Goal: Task Accomplishment & Management: Manage account settings

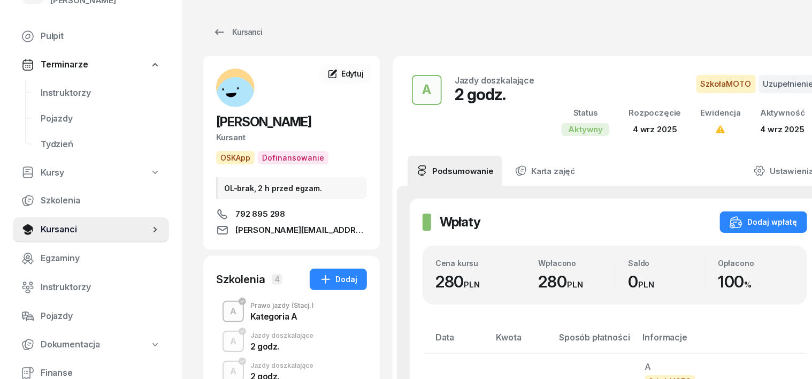
scroll to position [134, 0]
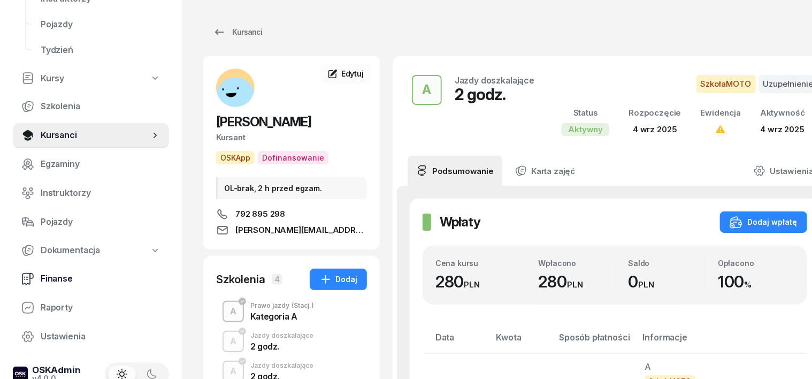
click at [58, 280] on span "Finanse" at bounding box center [101, 279] width 120 height 14
click at [30, 274] on icon at bounding box center [27, 278] width 13 height 13
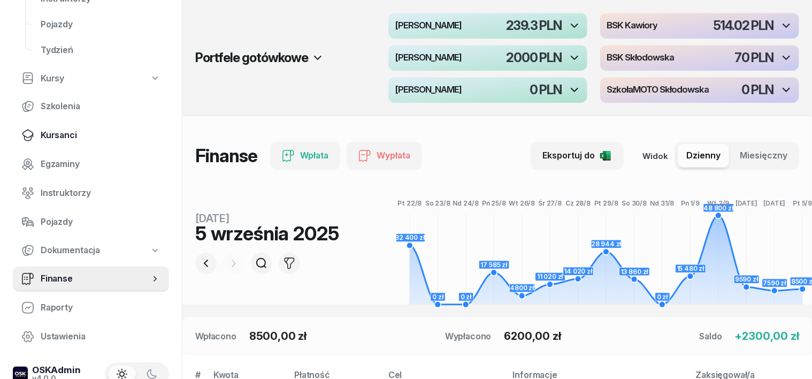
click at [59, 134] on span "Kursanci" at bounding box center [101, 135] width 120 height 14
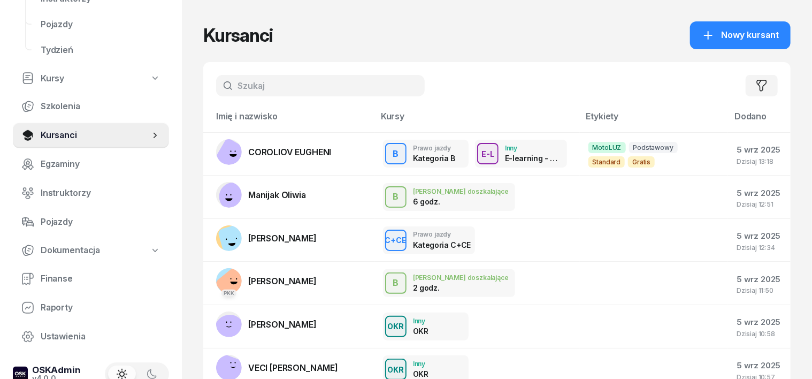
click at [222, 79] on input "text" at bounding box center [320, 85] width 209 height 21
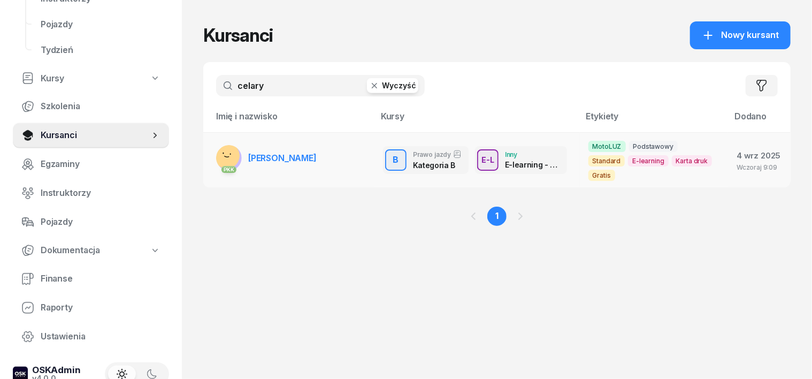
type input "celary"
click at [210, 147] on rect at bounding box center [227, 156] width 35 height 35
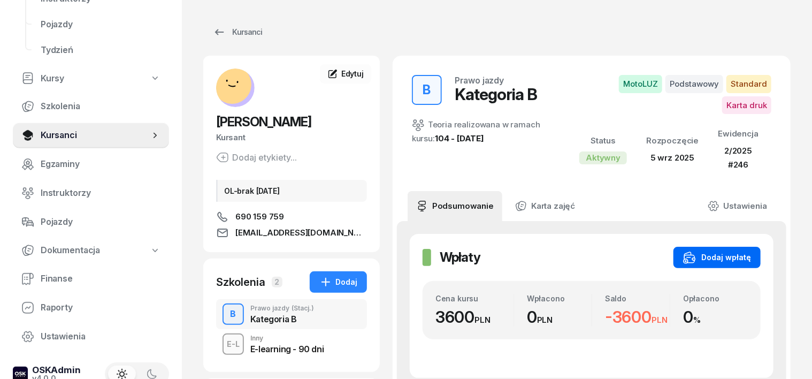
click at [750, 256] on div "Dodaj wpłatę" at bounding box center [717, 257] width 68 height 13
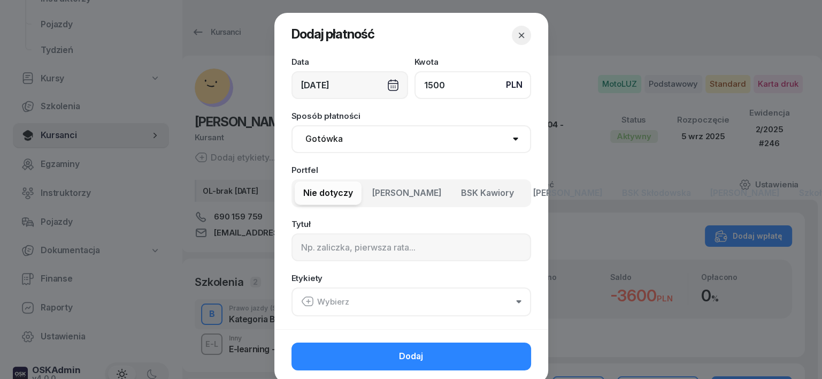
type input "1500"
click at [316, 139] on select "Gotówka Karta Przelew Płatności online BLIK" at bounding box center [412, 139] width 240 height 28
select select "transfer"
click at [292, 125] on select "Gotówka Karta Przelew Płatności online BLIK" at bounding box center [412, 139] width 240 height 28
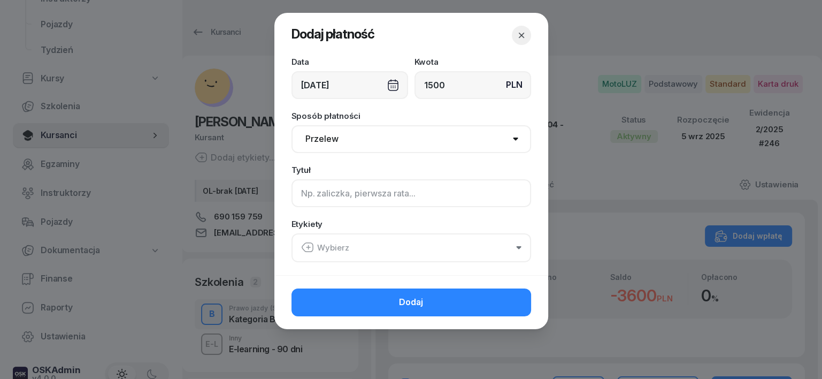
drag, startPoint x: 301, startPoint y: 189, endPoint x: 294, endPoint y: 191, distance: 7.0
click at [296, 189] on input at bounding box center [412, 193] width 240 height 28
type input "b"
type input "B"
click at [305, 247] on icon "button" at bounding box center [307, 247] width 13 height 13
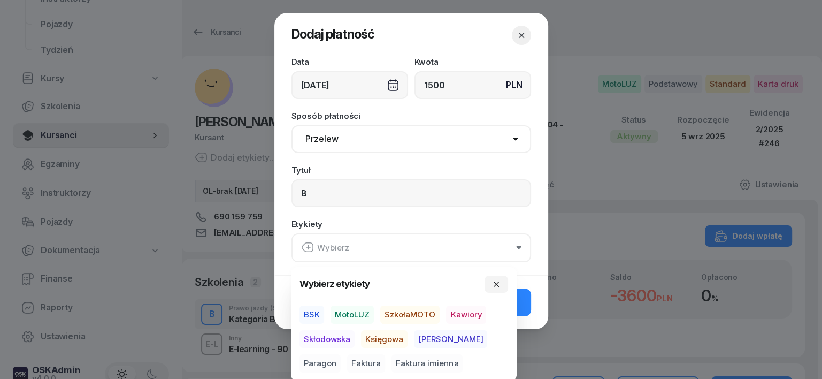
click at [357, 317] on span "MotoLUZ" at bounding box center [352, 314] width 43 height 18
click at [385, 339] on span "Księgowa" at bounding box center [384, 338] width 47 height 18
click at [341, 354] on span "Paragon" at bounding box center [320, 363] width 41 height 18
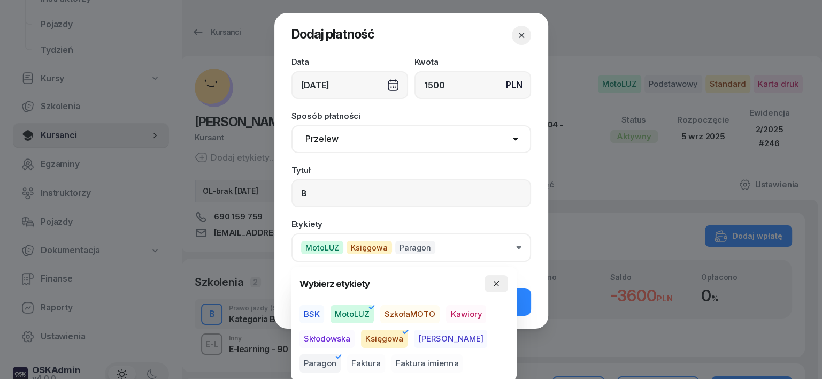
click at [493, 281] on icon "button" at bounding box center [496, 283] width 9 height 9
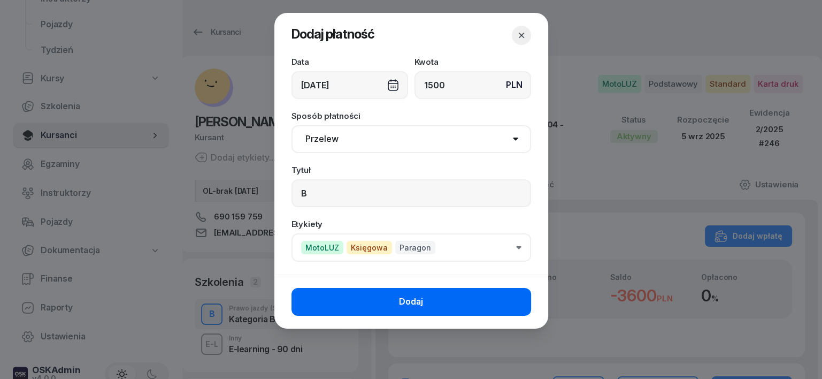
click at [516, 304] on button "Dodaj" at bounding box center [412, 302] width 240 height 28
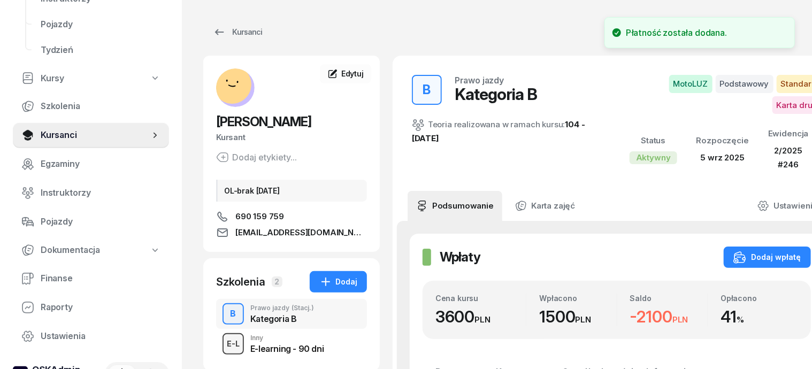
click at [223, 339] on div "E-L" at bounding box center [233, 343] width 21 height 13
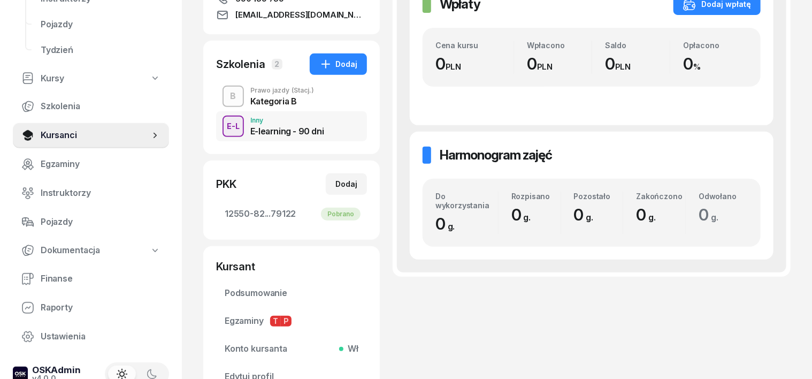
scroll to position [267, 0]
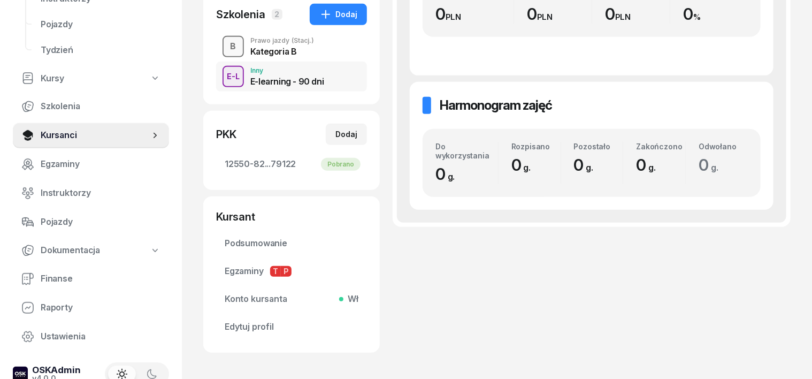
click at [226, 49] on div "B" at bounding box center [233, 46] width 14 height 18
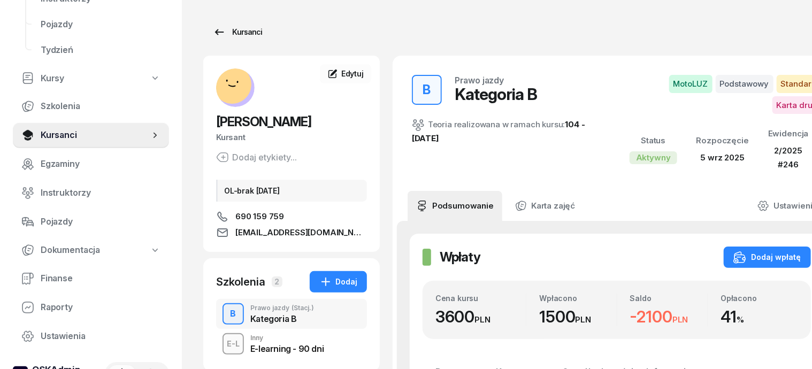
click at [223, 34] on div "Kursanci" at bounding box center [237, 32] width 49 height 13
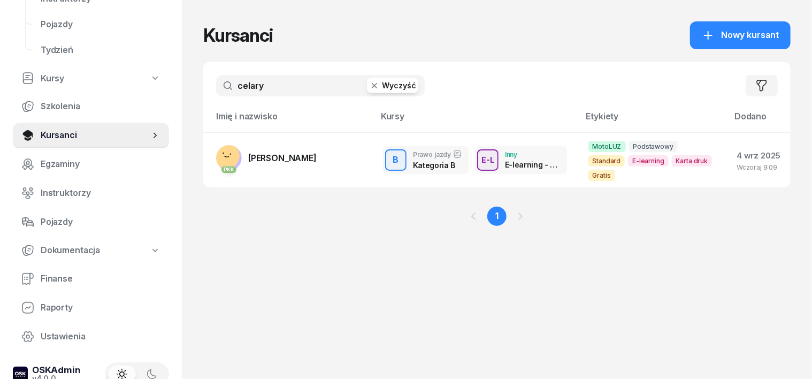
click at [369, 89] on icon "button" at bounding box center [374, 85] width 11 height 11
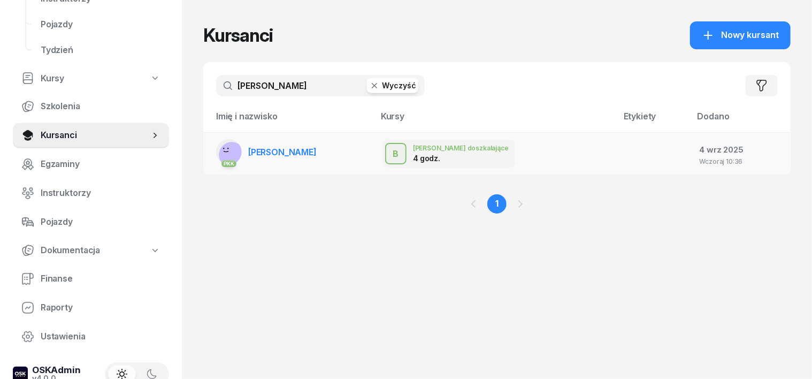
type input "[PERSON_NAME]"
click at [216, 142] on rect at bounding box center [229, 152] width 26 height 26
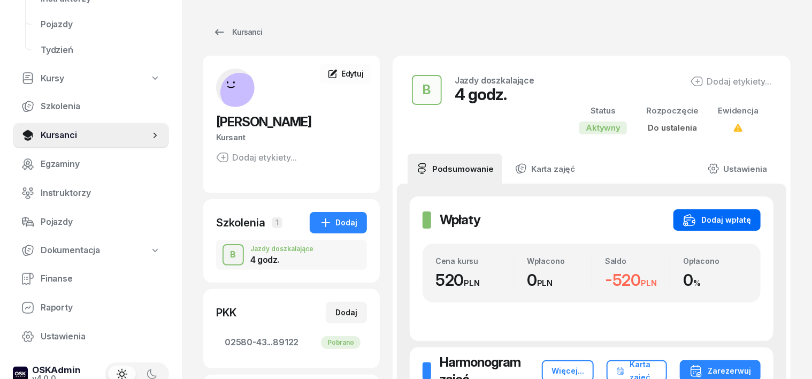
click at [750, 217] on div "Dodaj wpłatę" at bounding box center [717, 219] width 68 height 13
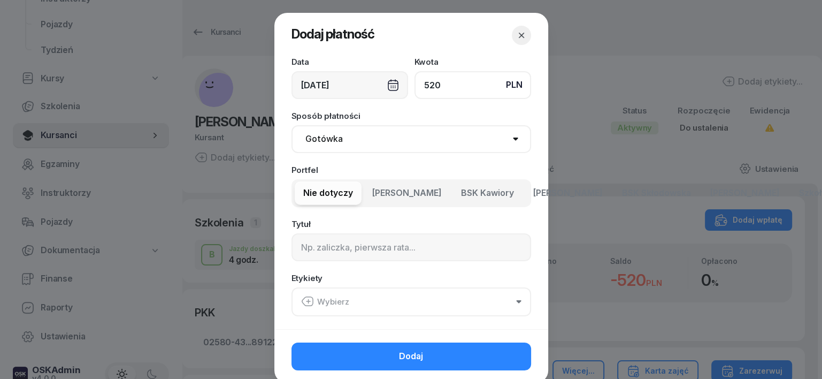
type input "520"
drag, startPoint x: 318, startPoint y: 140, endPoint x: 319, endPoint y: 151, distance: 10.8
click at [318, 145] on select "Gotówka Karta Przelew Płatności online BLIK" at bounding box center [412, 139] width 240 height 28
select select "transfer"
click at [292, 125] on select "Gotówka Karta Przelew Płatności online BLIK" at bounding box center [412, 139] width 240 height 28
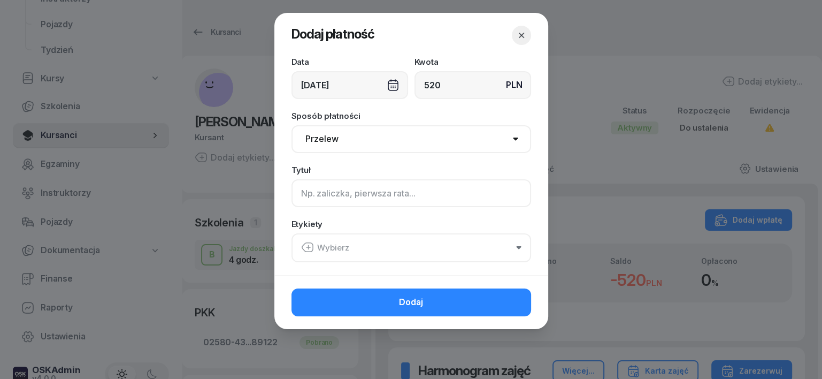
click at [292, 190] on input at bounding box center [412, 193] width 240 height 28
type input "B"
click at [318, 247] on div "Wybierz" at bounding box center [325, 248] width 48 height 14
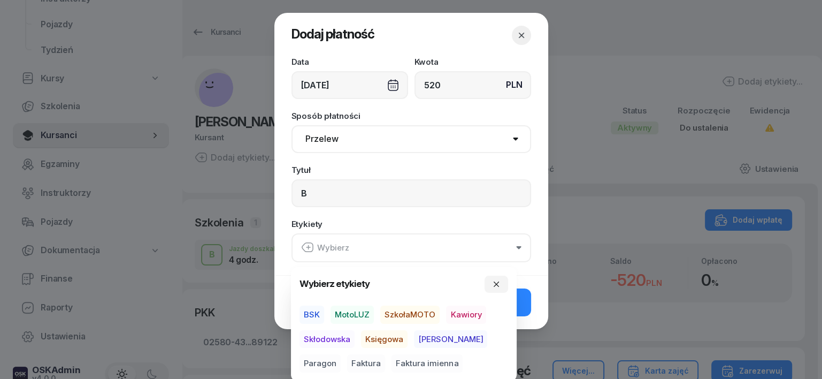
click at [358, 313] on span "MotoLUZ" at bounding box center [352, 314] width 43 height 18
click at [374, 336] on span "Księgowa" at bounding box center [384, 338] width 47 height 18
click at [341, 354] on span "Paragon" at bounding box center [320, 363] width 41 height 18
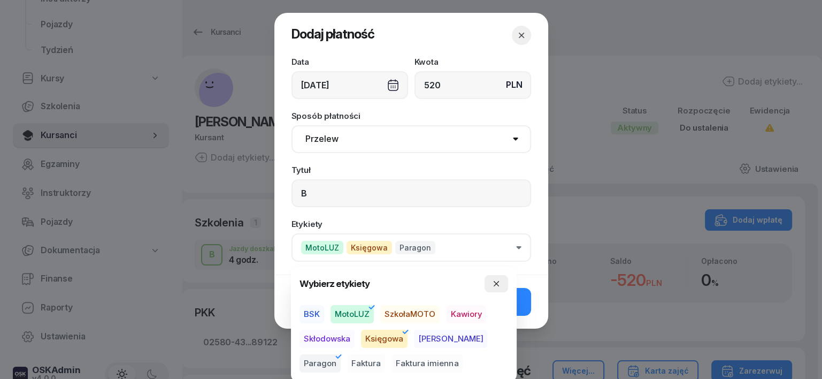
click at [495, 276] on button "button" at bounding box center [497, 283] width 24 height 17
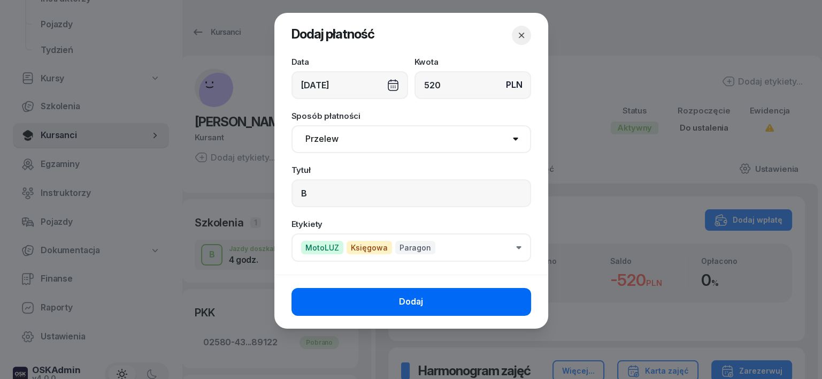
click at [469, 302] on button "Dodaj" at bounding box center [412, 302] width 240 height 28
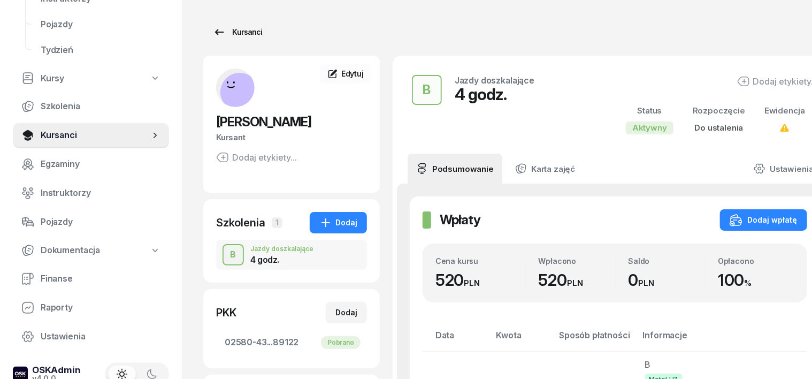
click at [228, 32] on div "Kursanci" at bounding box center [237, 32] width 49 height 13
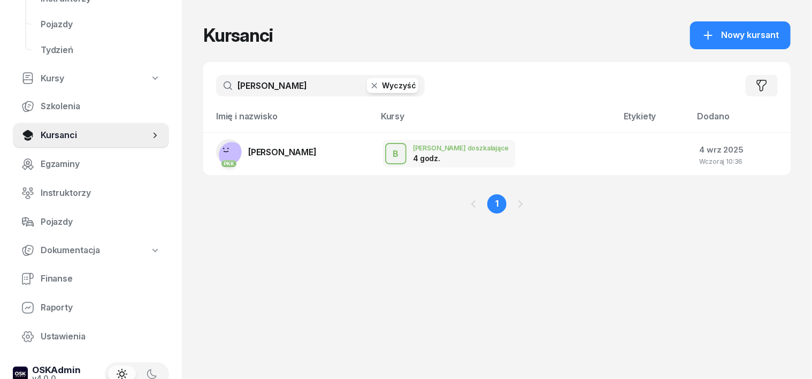
drag, startPoint x: 356, startPoint y: 83, endPoint x: 341, endPoint y: 95, distance: 19.2
click at [369, 86] on icon "button" at bounding box center [374, 85] width 11 height 11
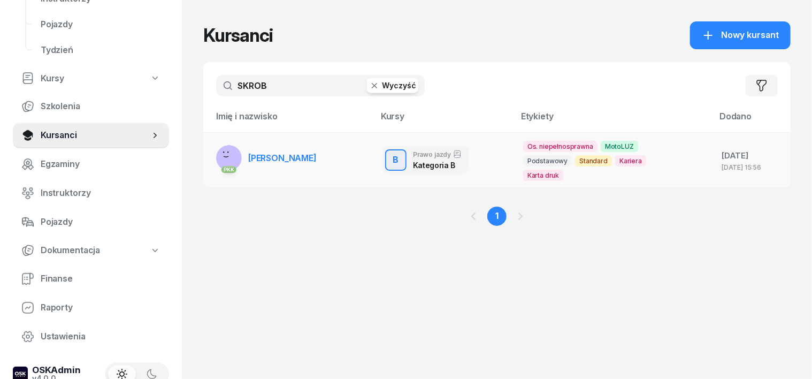
type input "SKROB"
click at [213, 154] on rect at bounding box center [227, 160] width 43 height 43
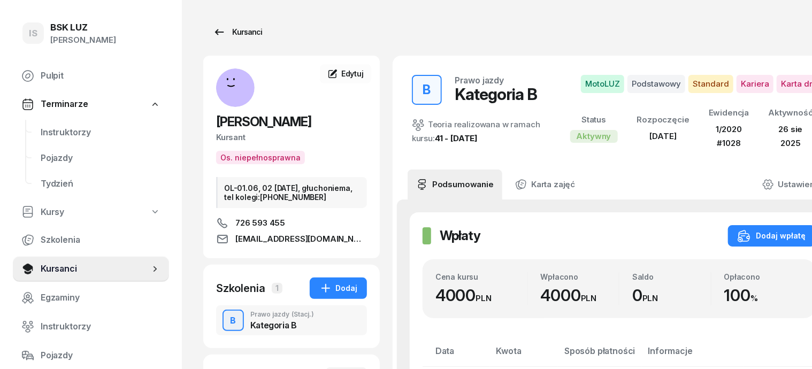
click at [226, 34] on div "Kursanci" at bounding box center [237, 32] width 49 height 13
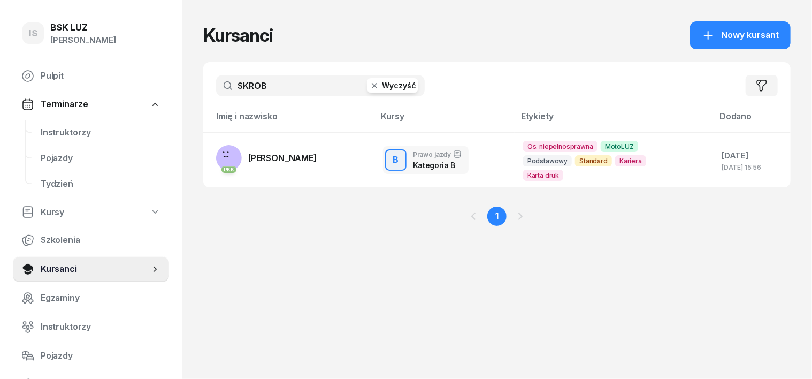
click at [369, 88] on icon "button" at bounding box center [374, 85] width 11 height 11
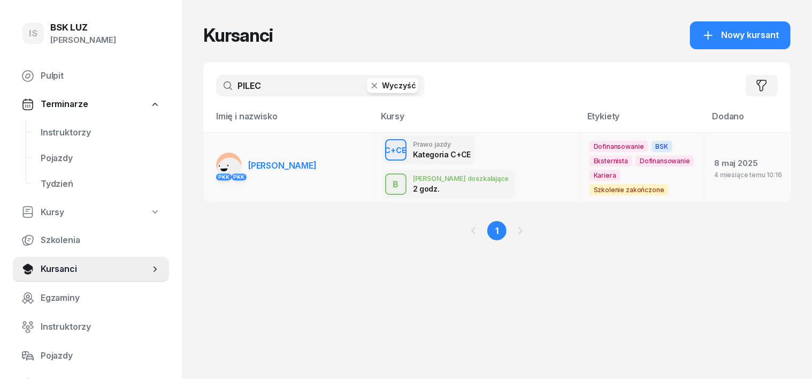
type input "PILEC"
click at [212, 154] on rect at bounding box center [229, 169] width 35 height 35
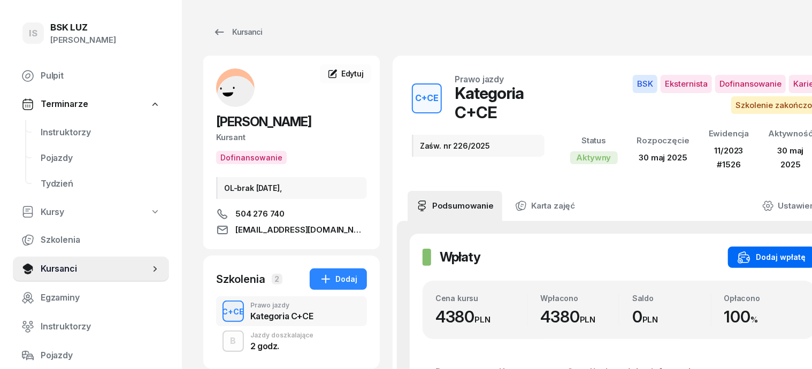
click at [785, 263] on div "Dodaj wpłatę" at bounding box center [772, 257] width 68 height 13
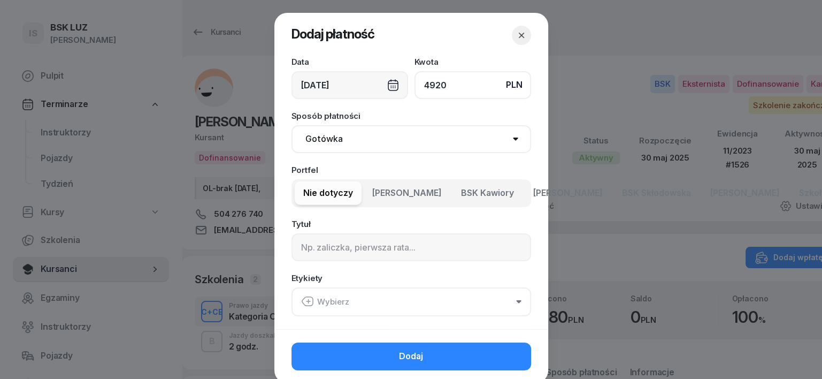
type input "4920"
click at [318, 137] on select "Gotówka Karta Przelew Płatności online BLIK" at bounding box center [412, 139] width 240 height 28
select select "transfer"
click at [292, 125] on select "Gotówka Karta Przelew Płatności online BLIK" at bounding box center [412, 139] width 240 height 28
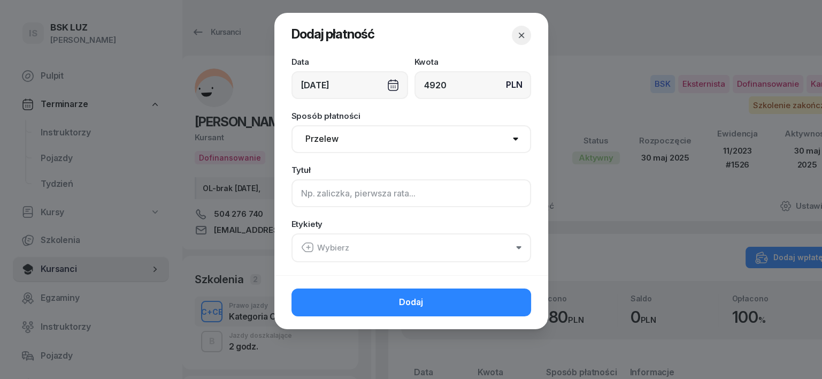
click at [298, 199] on input at bounding box center [412, 193] width 240 height 28
type input "CCE - PLUXEE F/30/08/2025 S"
click at [307, 249] on icon "button" at bounding box center [307, 247] width 13 height 13
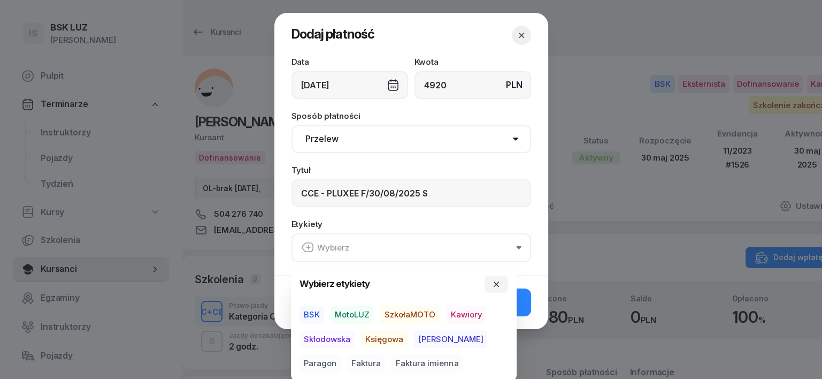
click at [316, 312] on span "BSK" at bounding box center [312, 314] width 25 height 18
drag, startPoint x: 378, startPoint y: 341, endPoint x: 400, endPoint y: 344, distance: 21.6
click at [383, 342] on span "Księgowa" at bounding box center [384, 338] width 47 height 18
drag, startPoint x: 466, startPoint y: 339, endPoint x: 473, endPoint y: 342, distance: 7.2
click at [341, 354] on span "Paragon" at bounding box center [320, 363] width 41 height 18
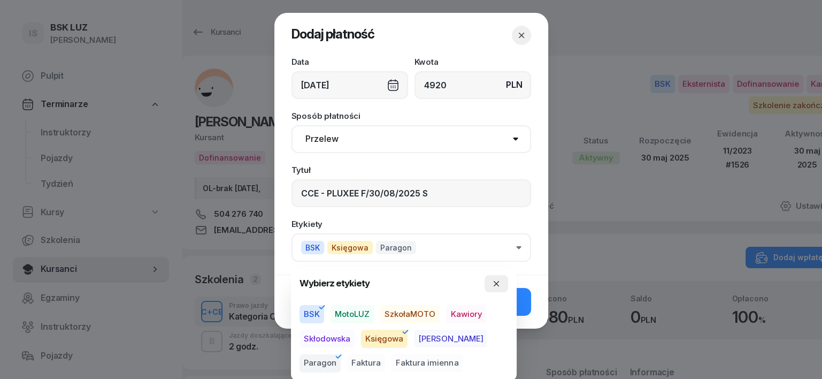
click at [493, 284] on icon "button" at bounding box center [496, 283] width 9 height 9
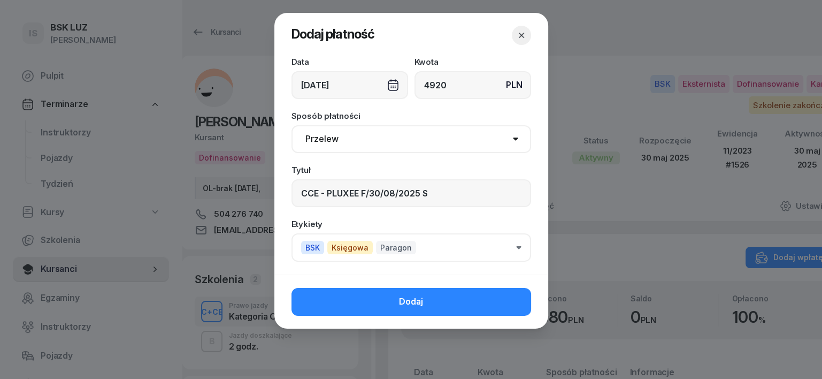
click at [507, 296] on button "Dodaj" at bounding box center [412, 302] width 240 height 28
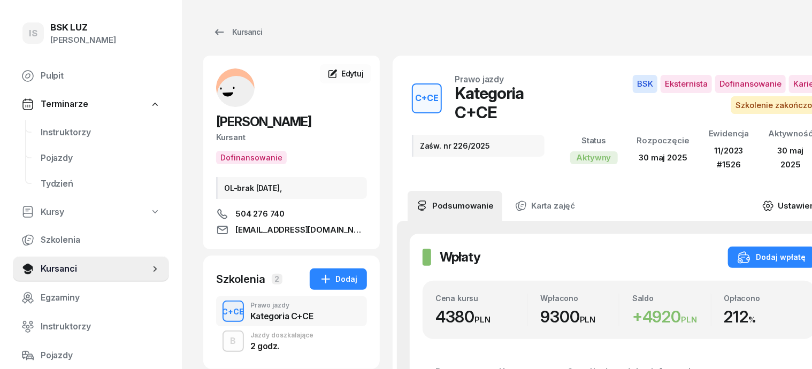
click at [770, 204] on icon at bounding box center [767, 205] width 3 height 3
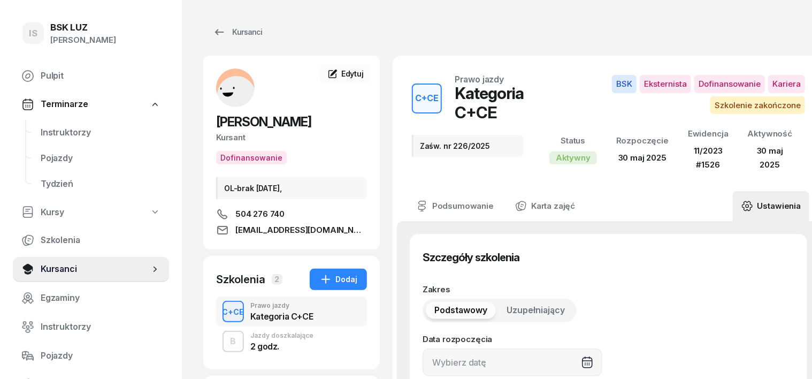
type input "[DATE]"
type input "Zaśw. nr 226/2025"
type input "45"
type input "11/2023"
type input "1526"
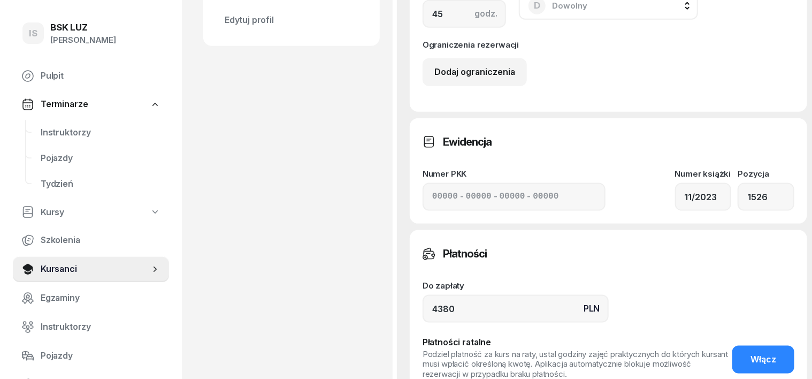
scroll to position [601, 0]
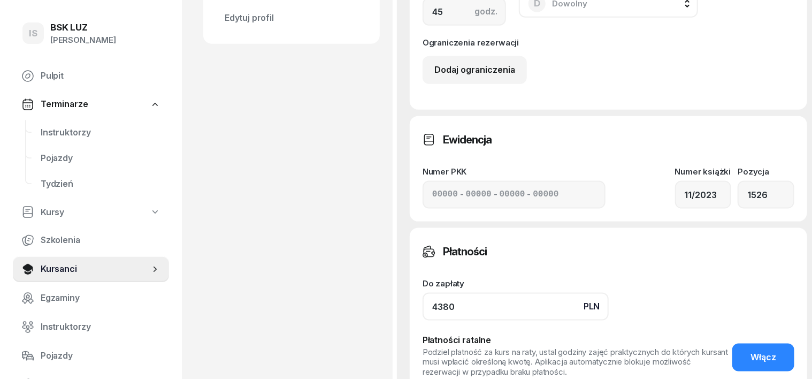
drag, startPoint x: 442, startPoint y: 308, endPoint x: 410, endPoint y: 310, distance: 32.2
click at [439, 309] on input "4380" at bounding box center [516, 307] width 186 height 28
type input "4"
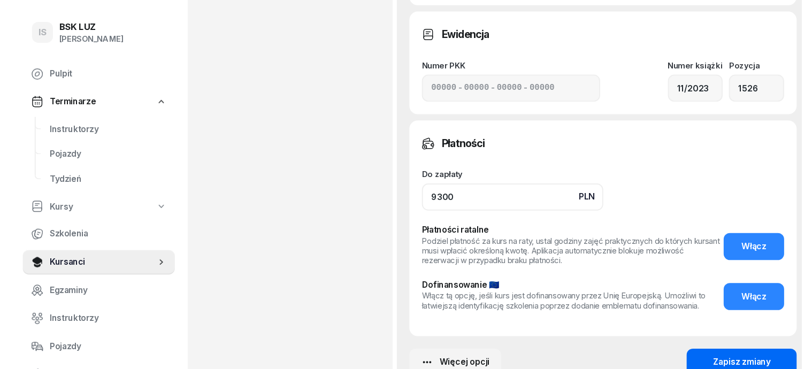
scroll to position [802, 0]
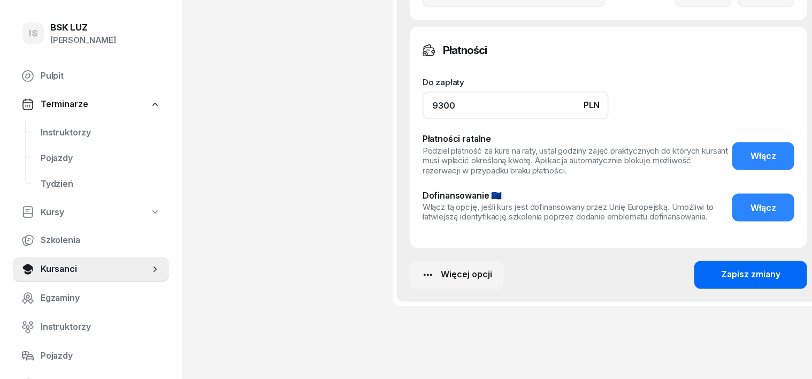
type input "9300"
click at [747, 267] on button "Zapisz zmiany" at bounding box center [750, 275] width 113 height 28
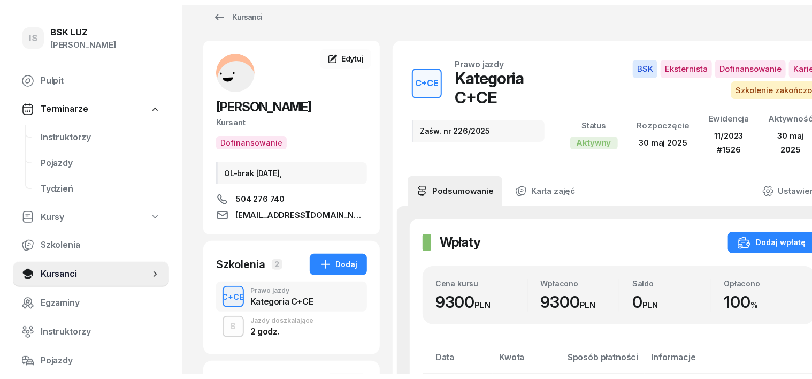
scroll to position [0, 0]
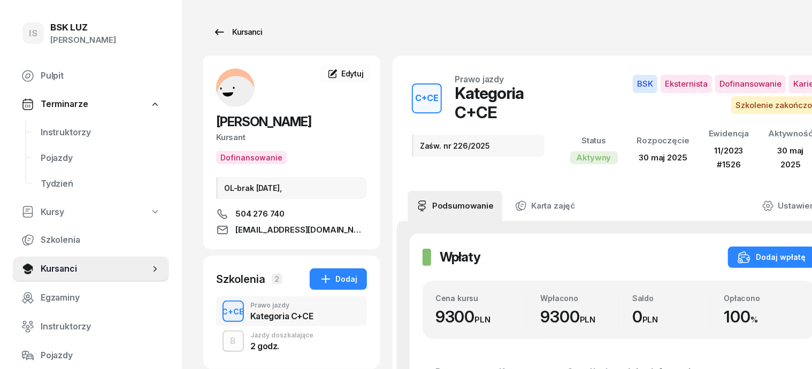
click at [229, 32] on div "Kursanci" at bounding box center [237, 32] width 49 height 13
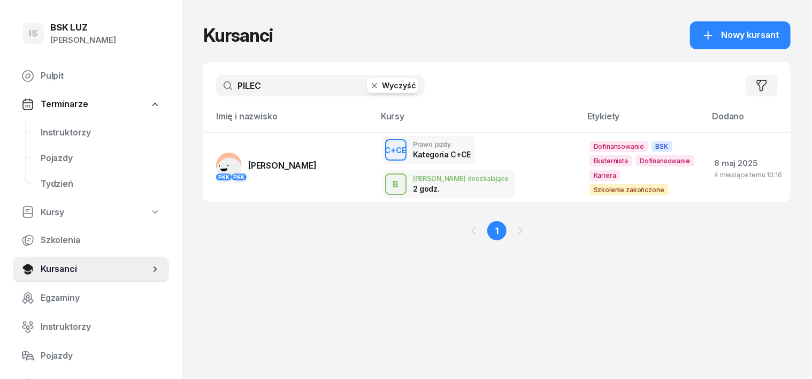
click at [369, 88] on icon "button" at bounding box center [374, 85] width 11 height 11
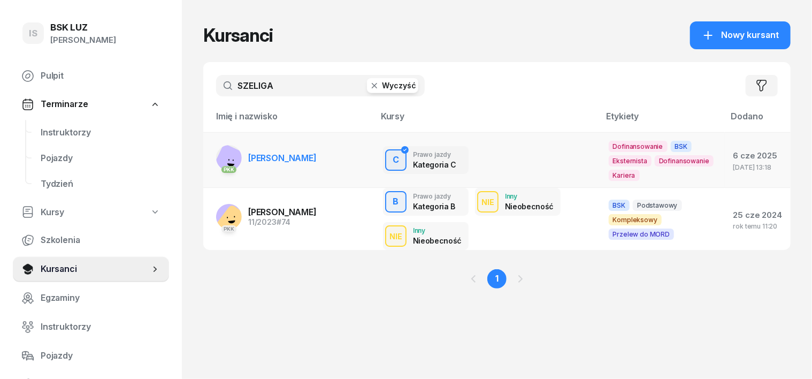
type input "SZELIGA"
click at [212, 154] on rect at bounding box center [230, 161] width 37 height 37
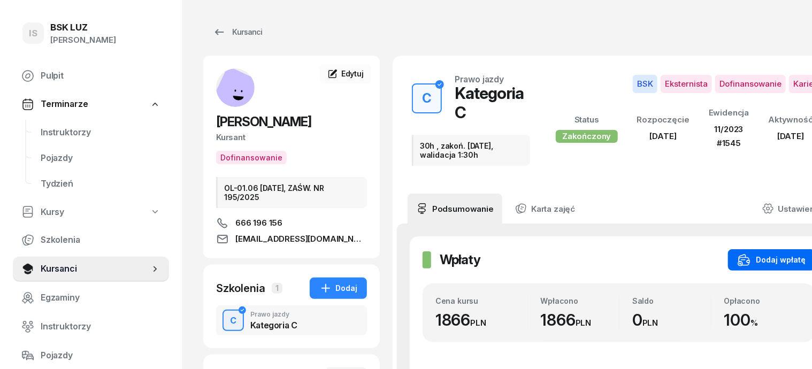
click at [774, 254] on div "Dodaj wpłatę" at bounding box center [772, 260] width 68 height 13
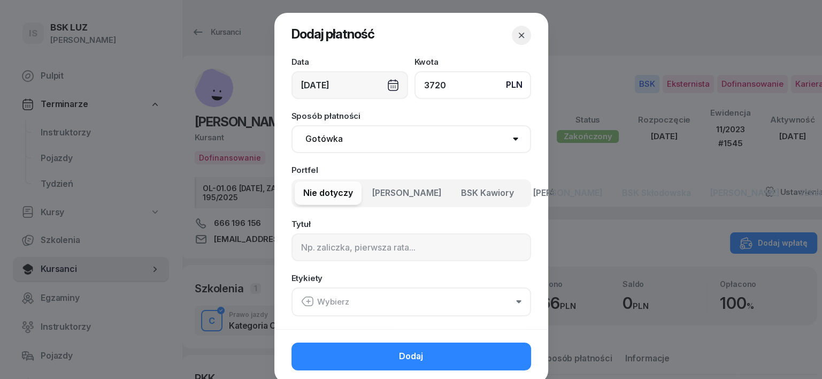
type input "3720"
click at [319, 136] on select "Gotówka Karta Przelew Płatności online BLIK" at bounding box center [412, 139] width 240 height 28
select select "transfer"
click at [292, 125] on select "Gotówka Karta Przelew Płatności online BLIK" at bounding box center [412, 139] width 240 height 28
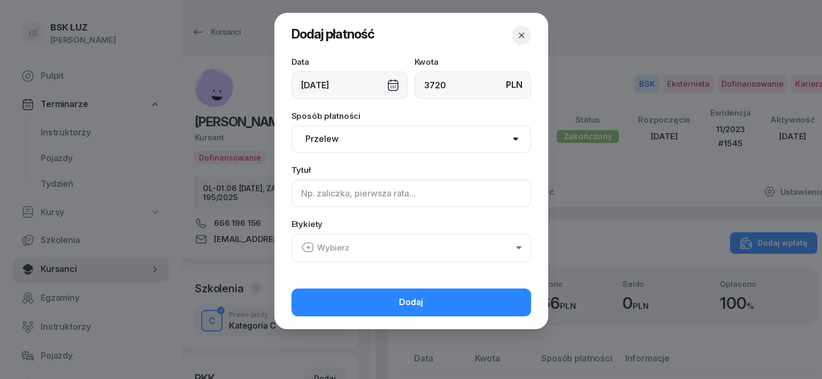
click at [297, 194] on input at bounding box center [412, 193] width 240 height 28
type input "C - PLUXEE F/10/08/2025 S"
click at [310, 246] on icon "button" at bounding box center [307, 247] width 13 height 13
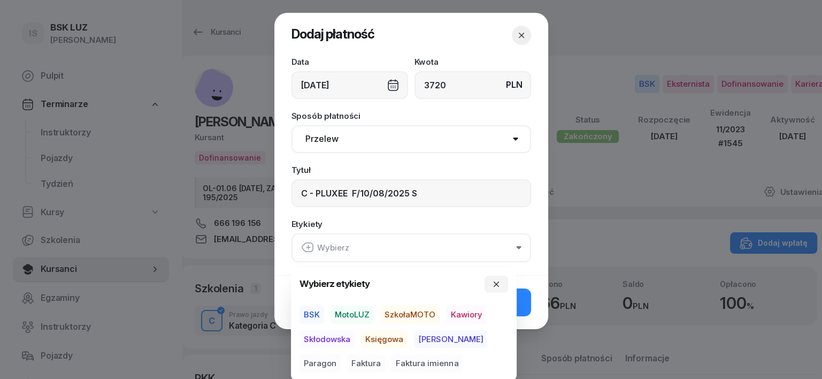
click at [315, 309] on span "BSK" at bounding box center [312, 314] width 25 height 18
drag, startPoint x: 387, startPoint y: 338, endPoint x: 421, endPoint y: 350, distance: 36.2
click at [392, 338] on span "Księgowa" at bounding box center [384, 338] width 47 height 18
click at [341, 354] on span "Paragon" at bounding box center [320, 363] width 41 height 18
click at [496, 287] on icon "button" at bounding box center [496, 283] width 9 height 9
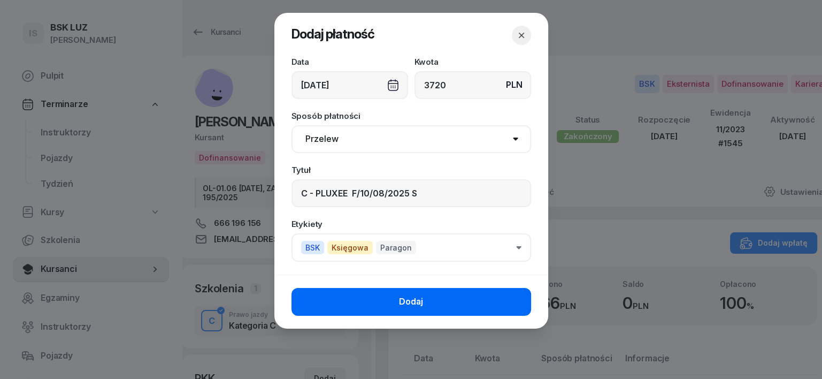
click at [508, 300] on button "Dodaj" at bounding box center [412, 302] width 240 height 28
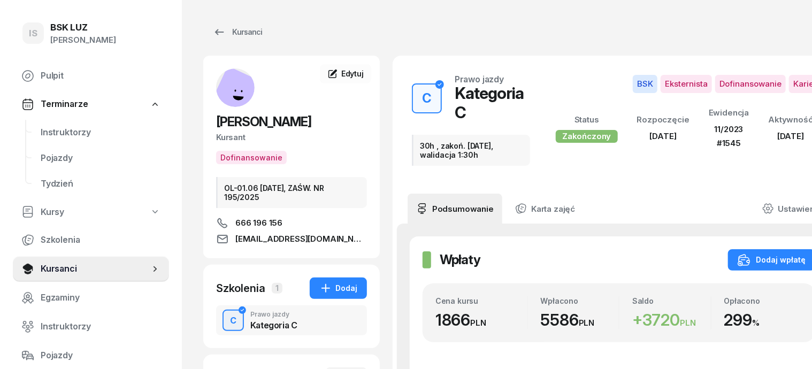
click at [774, 203] on icon at bounding box center [768, 209] width 12 height 12
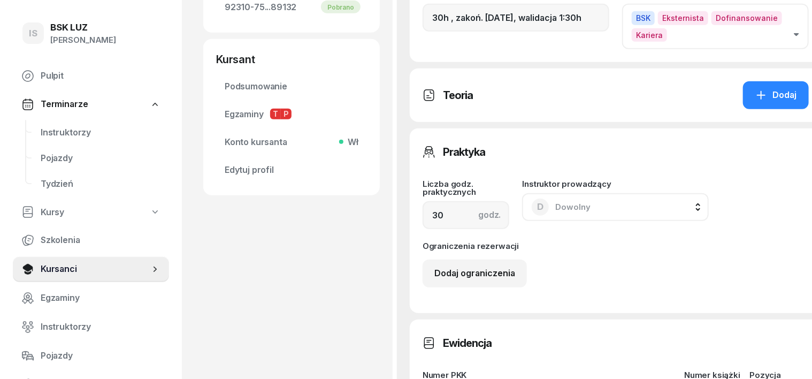
scroll to position [669, 0]
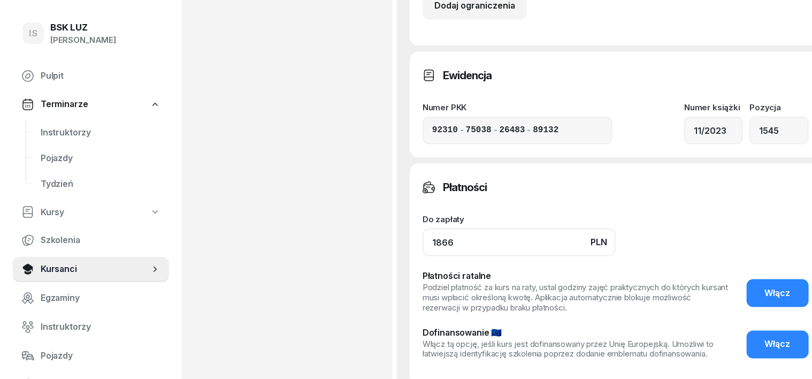
drag, startPoint x: 439, startPoint y: 242, endPoint x: 423, endPoint y: 244, distance: 16.3
click at [440, 242] on input "1866" at bounding box center [519, 242] width 193 height 28
type input "1"
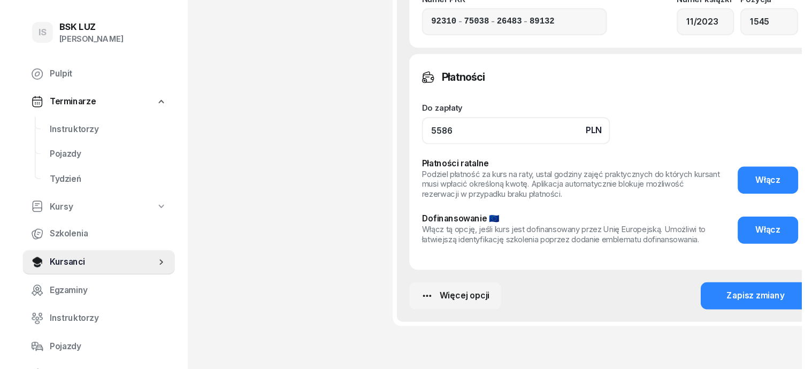
scroll to position [802, 0]
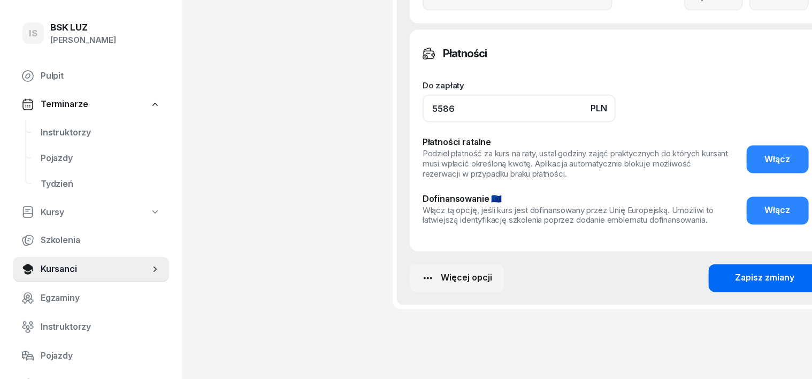
type input "5586"
click at [735, 273] on div "Zapisz zmiany" at bounding box center [764, 278] width 59 height 14
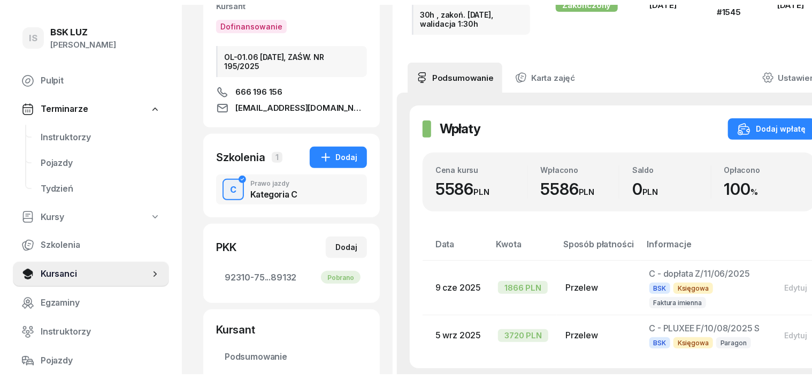
scroll to position [0, 0]
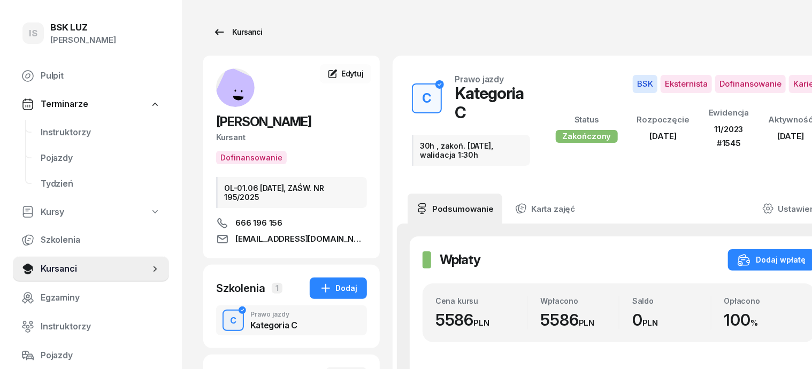
click at [234, 32] on div "Kursanci" at bounding box center [237, 32] width 49 height 13
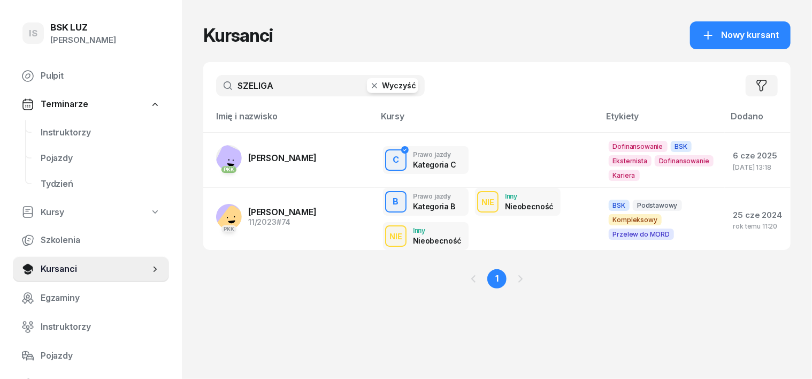
click at [369, 88] on icon "button" at bounding box center [374, 85] width 11 height 11
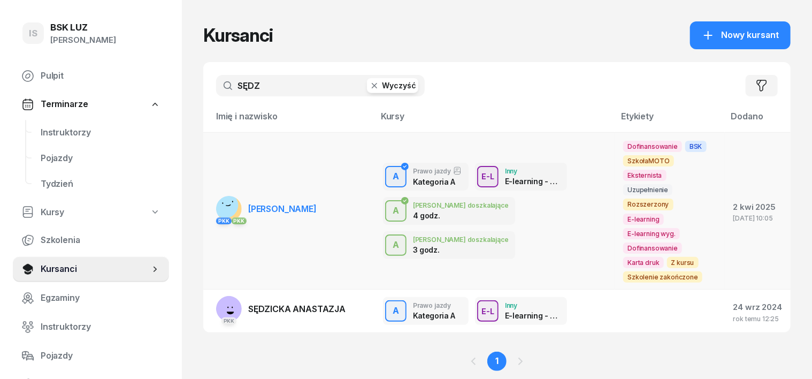
type input "SĘDZ"
click at [211, 190] on rect at bounding box center [225, 204] width 29 height 29
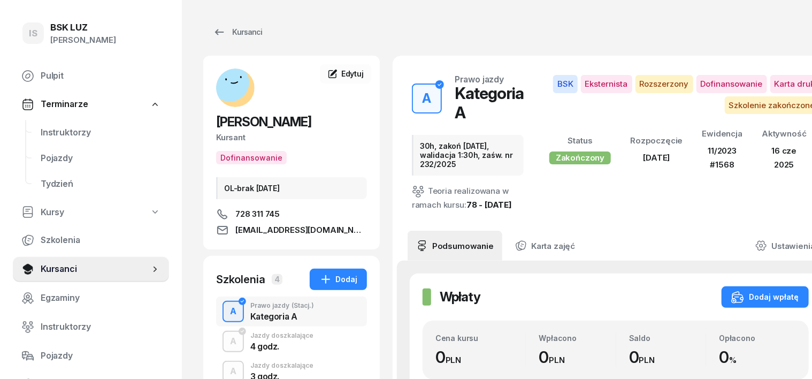
click at [226, 309] on div "A" at bounding box center [233, 311] width 15 height 18
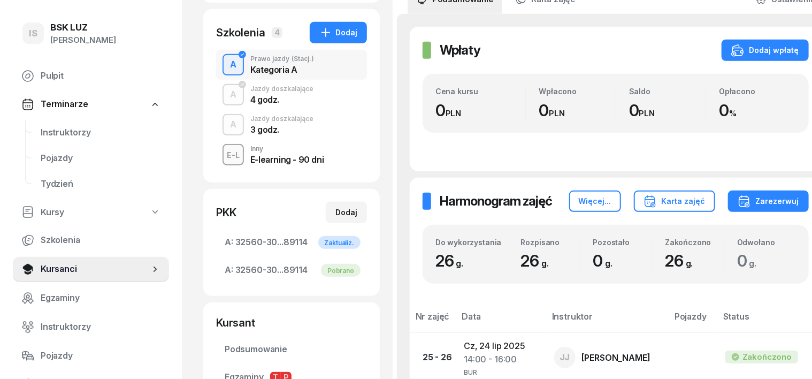
scroll to position [267, 0]
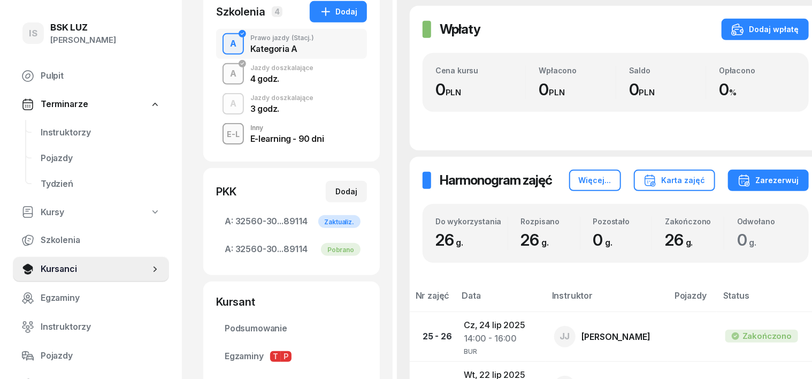
click at [226, 72] on div "A" at bounding box center [233, 74] width 15 height 18
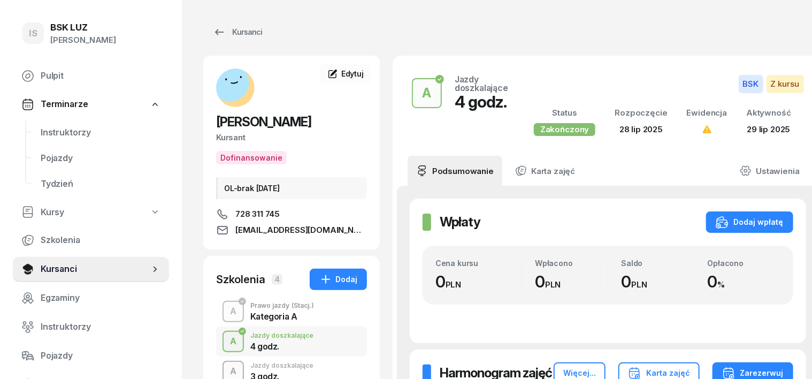
click at [226, 369] on div "A" at bounding box center [233, 371] width 15 height 18
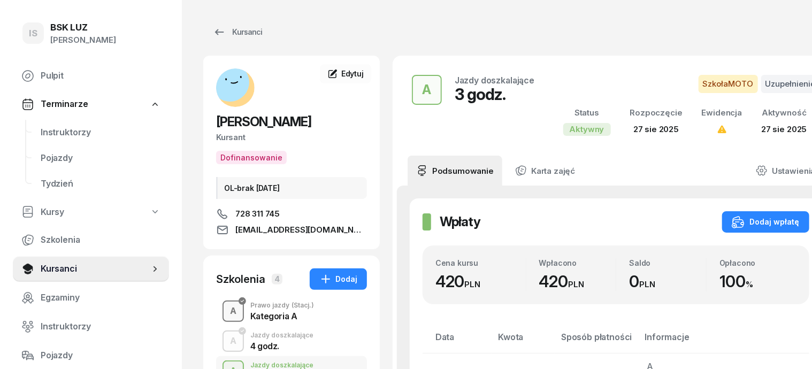
drag, startPoint x: 210, startPoint y: 317, endPoint x: 215, endPoint y: 316, distance: 5.6
click at [226, 318] on div "A" at bounding box center [233, 311] width 15 height 18
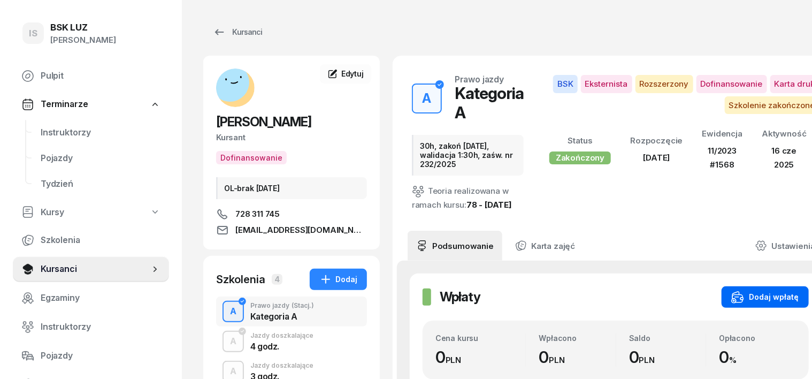
click at [746, 303] on div "Dodaj wpłatę" at bounding box center [765, 296] width 68 height 13
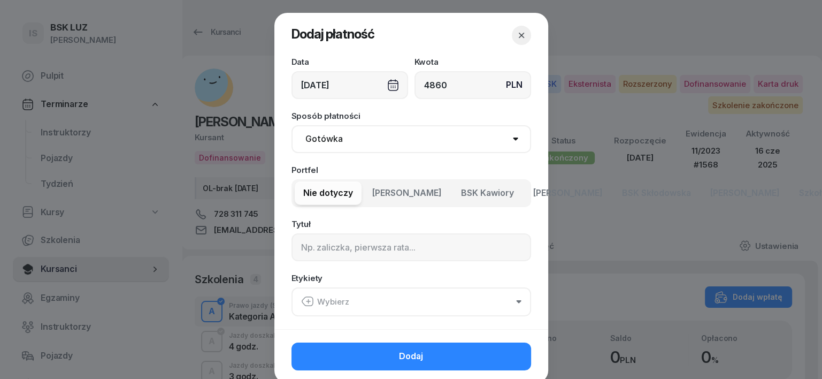
type input "4860"
click at [316, 141] on select "Gotówka Karta Przelew Płatności online BLIK" at bounding box center [412, 139] width 240 height 28
select select "transfer"
click at [292, 125] on select "Gotówka Karta Przelew Płatności online BLIK" at bounding box center [412, 139] width 240 height 28
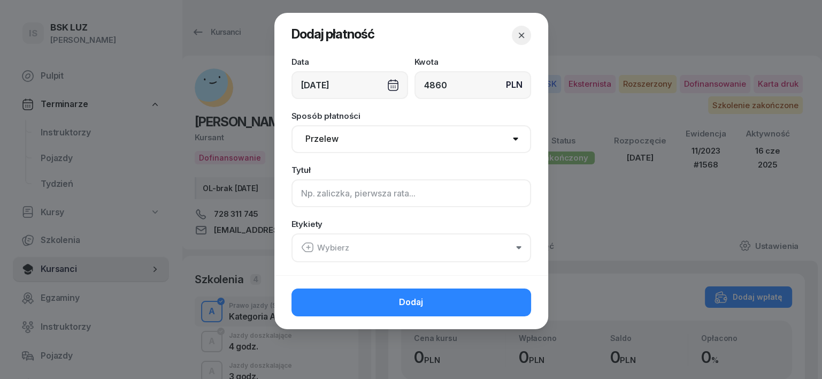
drag, startPoint x: 300, startPoint y: 193, endPoint x: 289, endPoint y: 188, distance: 12.0
click at [297, 193] on input at bounding box center [412, 193] width 240 height 28
type input "A - PLUXEE F/29/08/2025 S"
click at [307, 246] on icon "button" at bounding box center [307, 247] width 13 height 13
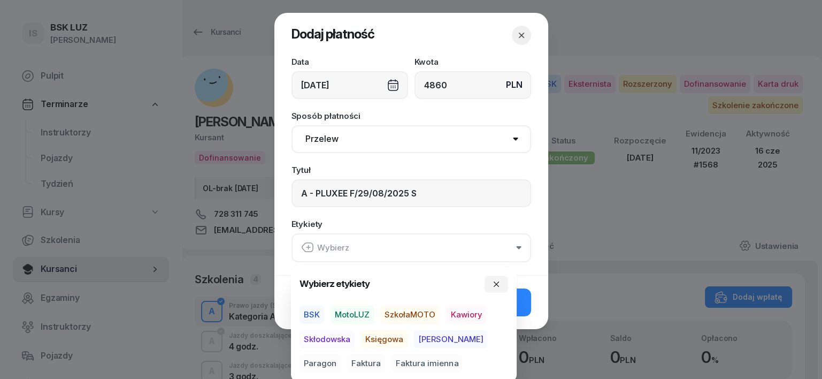
click at [314, 317] on span "BSK" at bounding box center [312, 314] width 25 height 18
click at [391, 335] on span "Księgowa" at bounding box center [384, 338] width 47 height 18
click at [347, 362] on span "Faktura" at bounding box center [366, 363] width 38 height 18
click at [497, 283] on icon "button" at bounding box center [496, 283] width 9 height 9
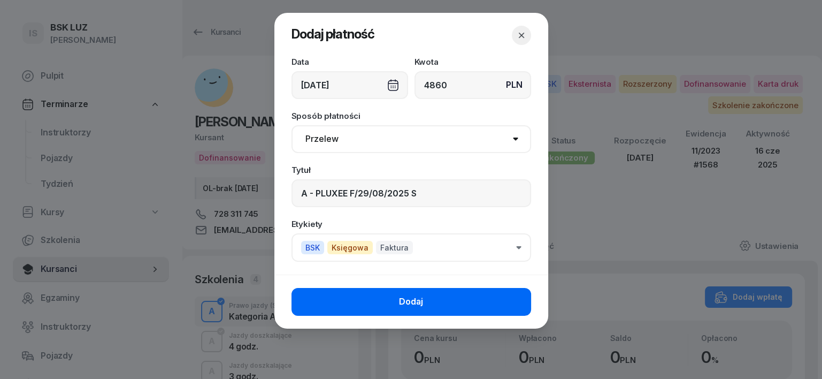
click at [505, 292] on button "Dodaj" at bounding box center [412, 302] width 240 height 28
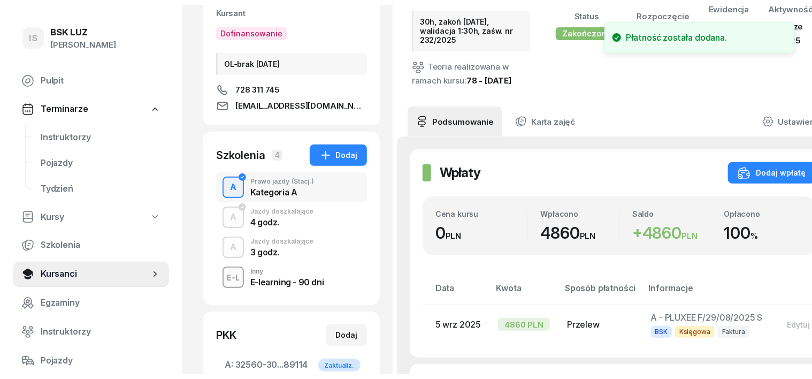
scroll to position [134, 0]
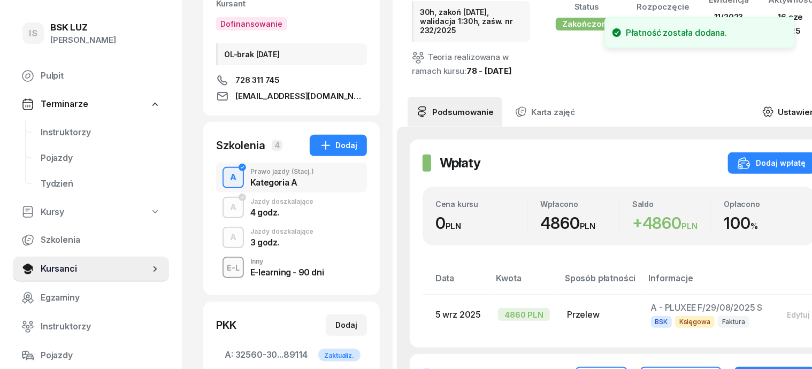
click at [774, 106] on icon at bounding box center [768, 112] width 12 height 12
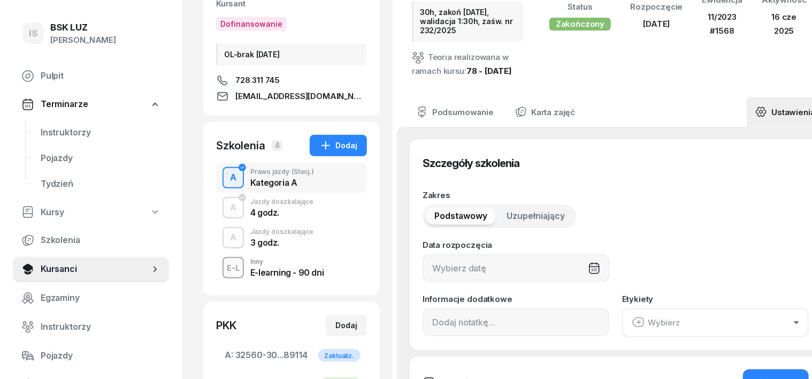
type input "[DATE]"
type input "30h, zakoń [DATE], walidacja 1:30h, zaśw. nr 232/2025"
type input "26"
type input "32560"
type input "30288"
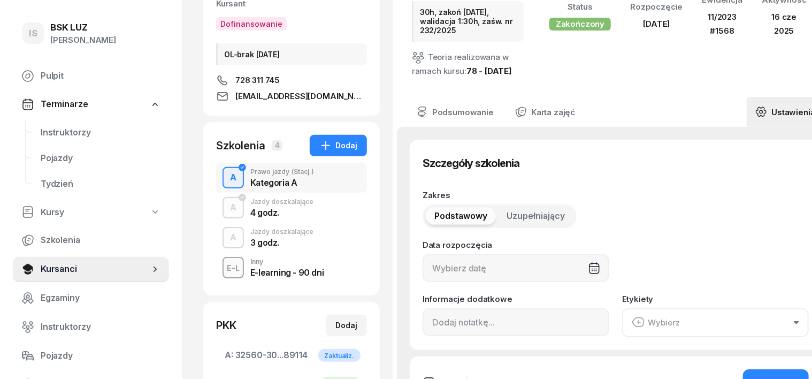
type input "45703"
type input "89114"
type input "11/2023"
type input "1568"
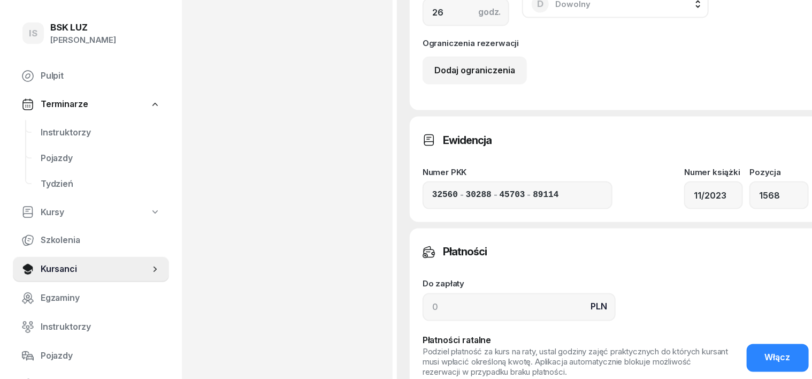
scroll to position [869, 0]
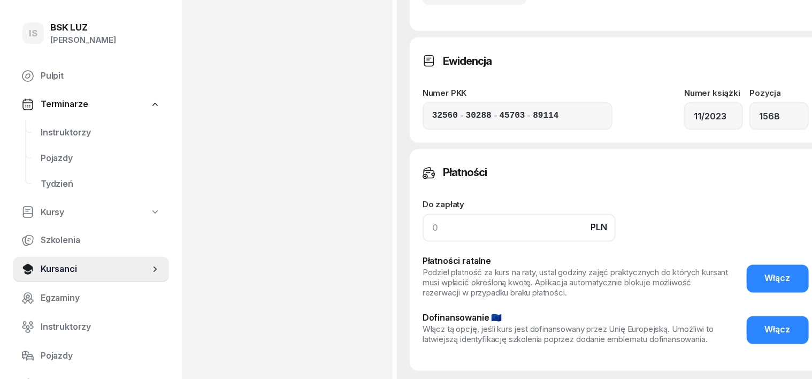
click at [423, 240] on input at bounding box center [519, 228] width 193 height 28
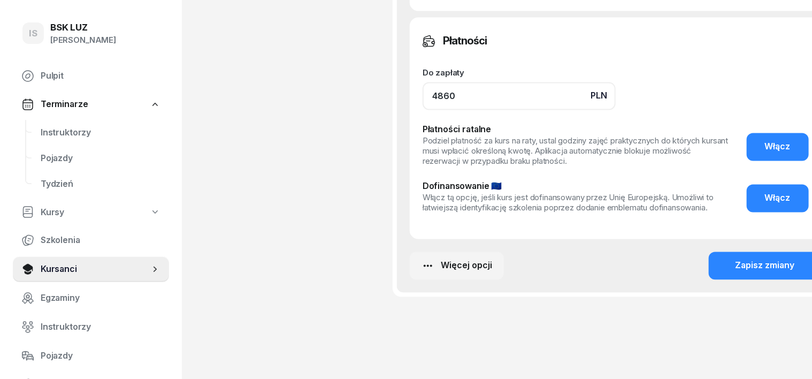
scroll to position [1003, 0]
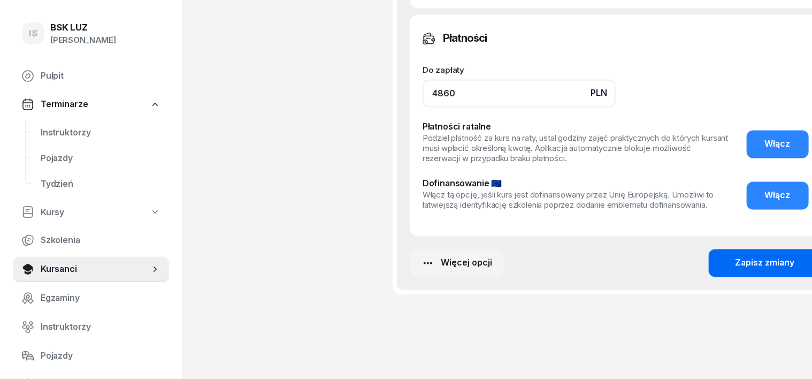
type input "4860"
click at [768, 267] on button "Zapisz zmiany" at bounding box center [765, 263] width 113 height 28
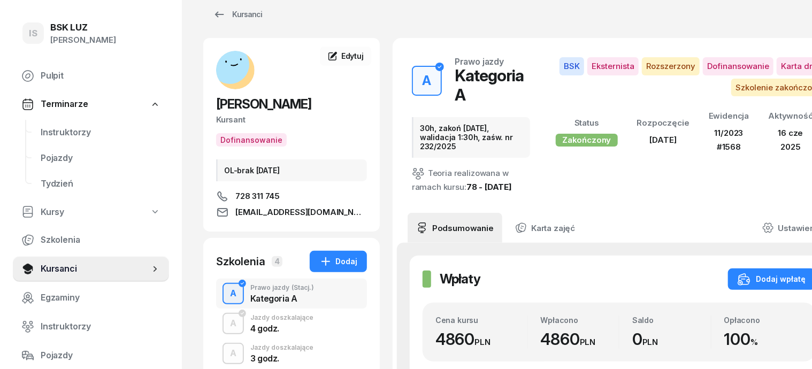
scroll to position [0, 0]
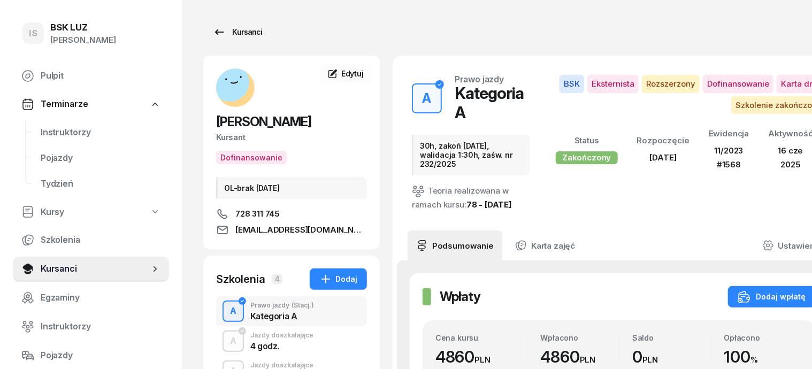
click at [231, 33] on div "Kursanci" at bounding box center [237, 32] width 49 height 13
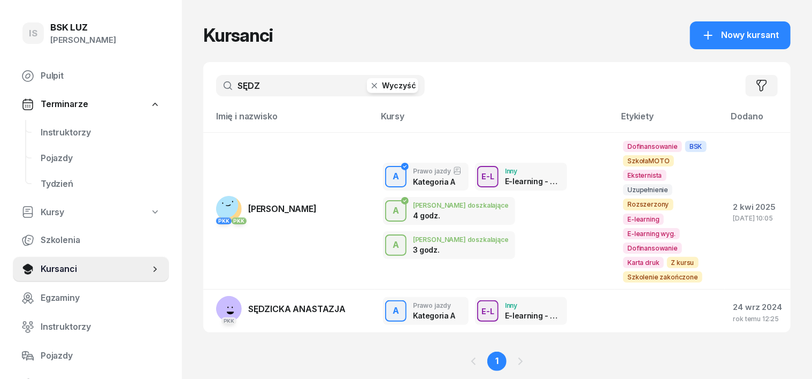
click at [369, 90] on icon "button" at bounding box center [374, 85] width 11 height 11
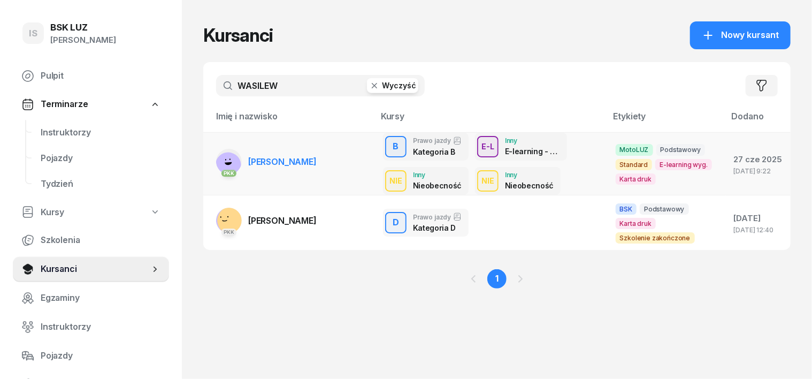
type input "WASILEW"
click at [212, 163] on rect at bounding box center [228, 165] width 32 height 32
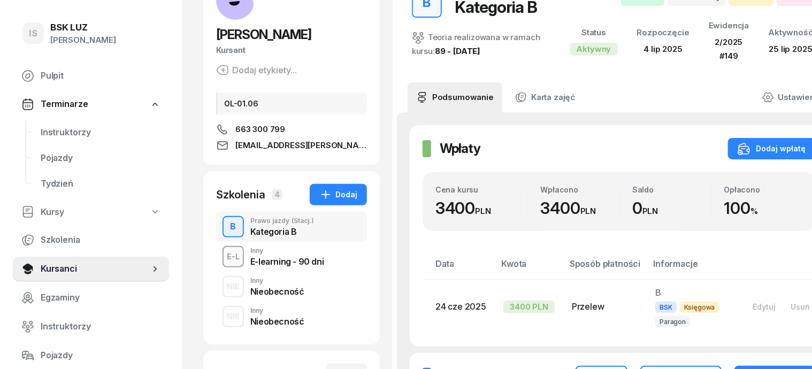
scroll to position [134, 0]
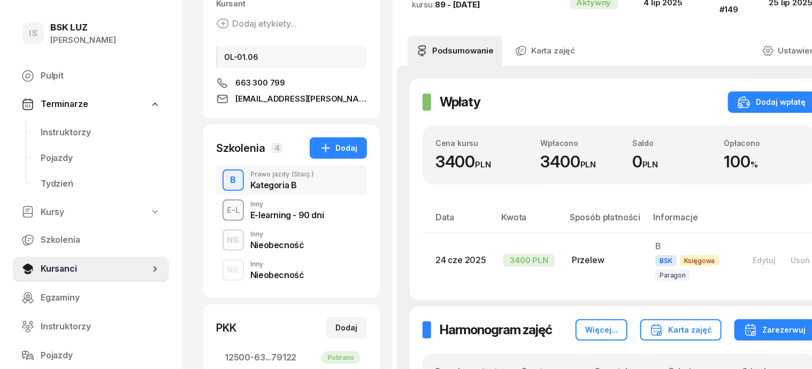
click at [223, 240] on div "NIE" at bounding box center [233, 239] width 21 height 13
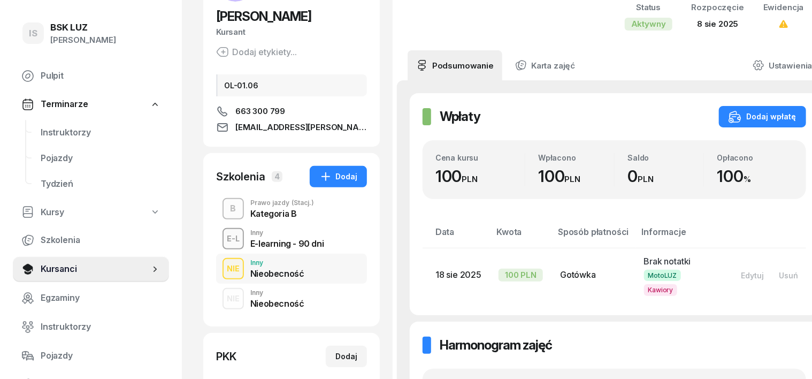
scroll to position [134, 0]
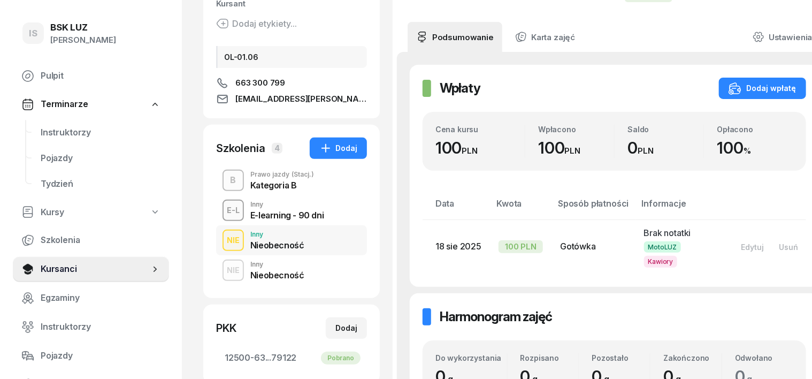
click at [223, 271] on div "NIE" at bounding box center [233, 269] width 21 height 13
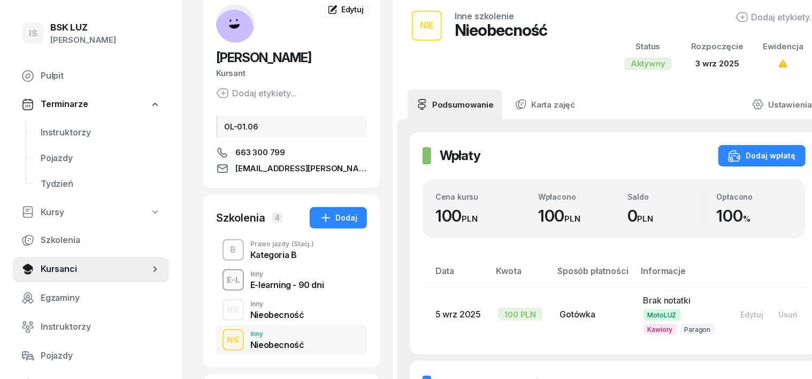
scroll to position [40, 0]
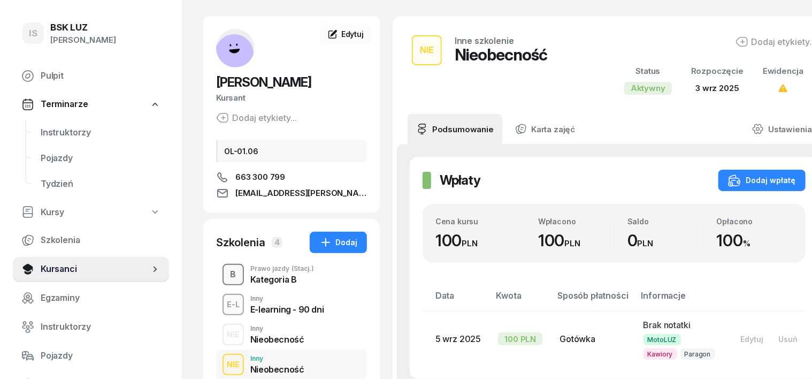
click at [226, 276] on div "B" at bounding box center [233, 274] width 14 height 18
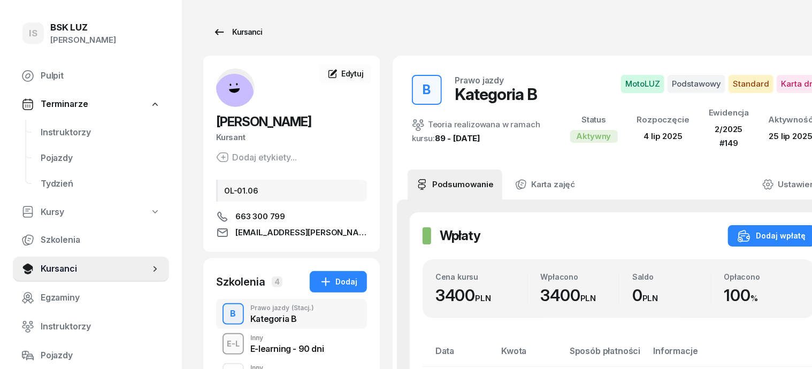
click at [233, 34] on div "Kursanci" at bounding box center [237, 32] width 49 height 13
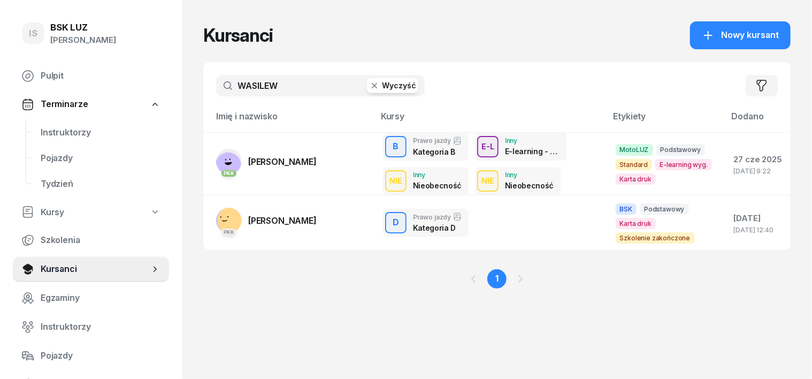
click at [372, 87] on icon "button" at bounding box center [374, 85] width 5 height 5
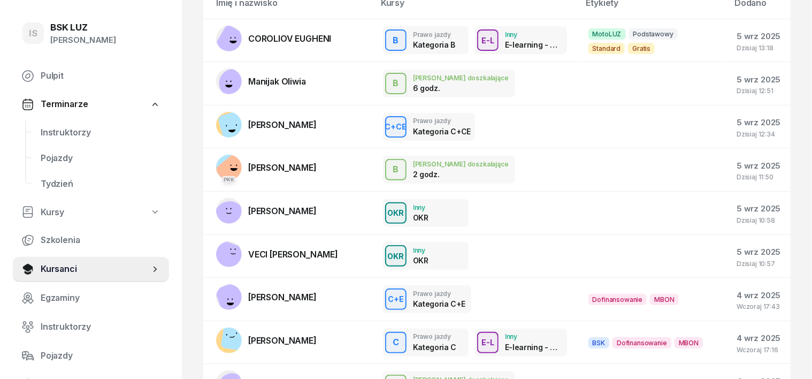
scroll to position [134, 0]
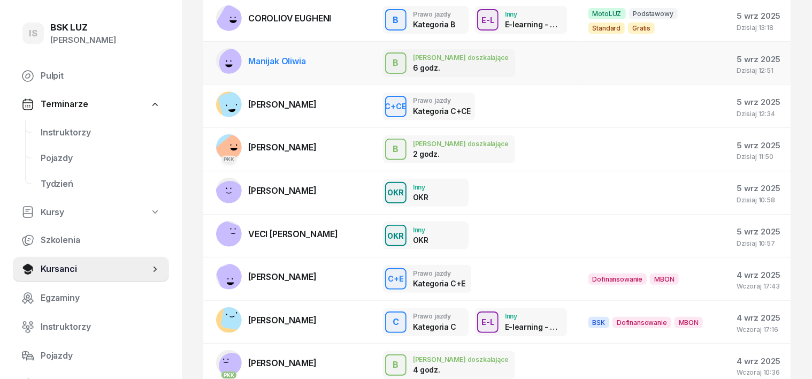
click at [217, 58] on rect at bounding box center [233, 63] width 33 height 33
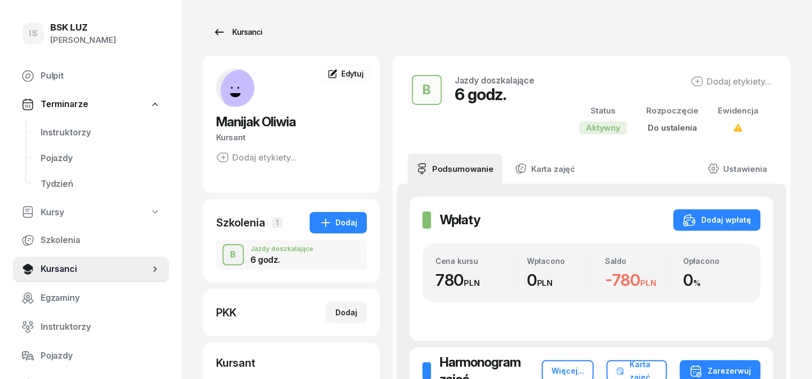
click at [226, 34] on div "Kursanci" at bounding box center [237, 32] width 49 height 13
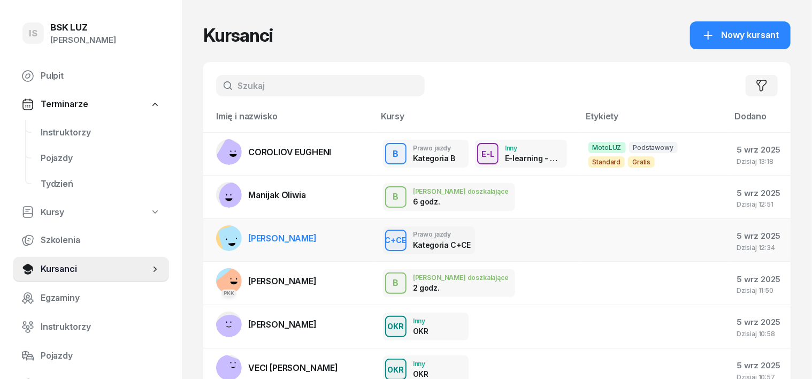
click at [217, 241] on rect at bounding box center [236, 240] width 38 height 38
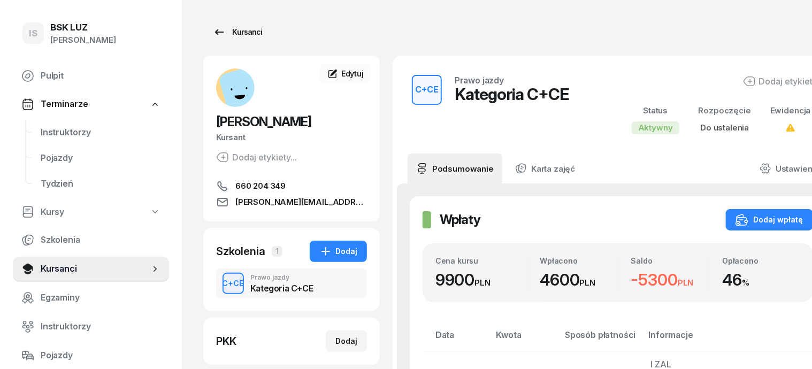
click at [222, 32] on div "Kursanci" at bounding box center [237, 32] width 49 height 13
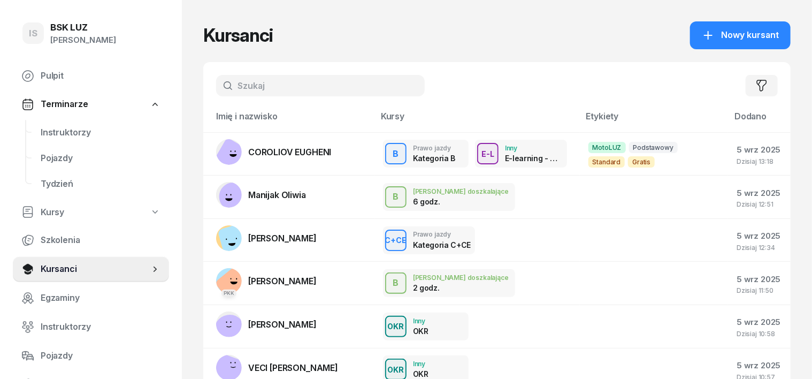
click at [229, 86] on input "text" at bounding box center [320, 85] width 209 height 21
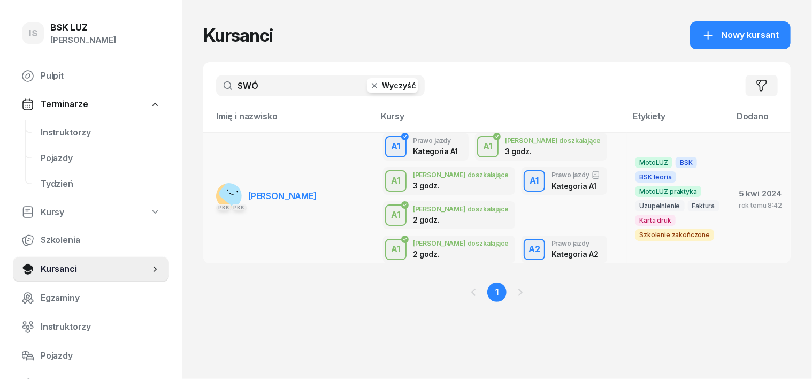
type input "SWÓ"
click at [217, 195] on rect at bounding box center [235, 192] width 36 height 36
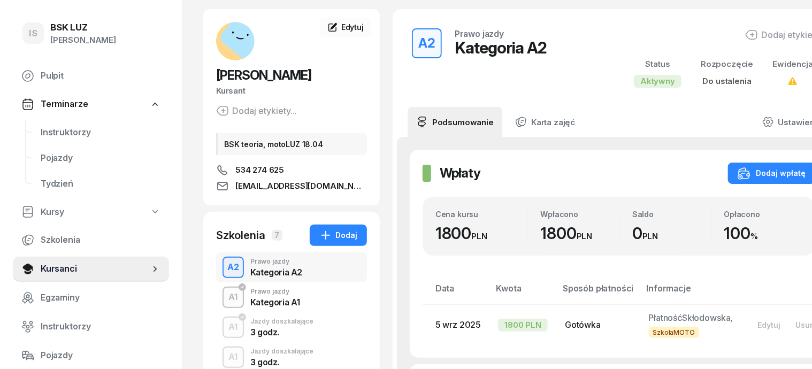
scroll to position [66, 0]
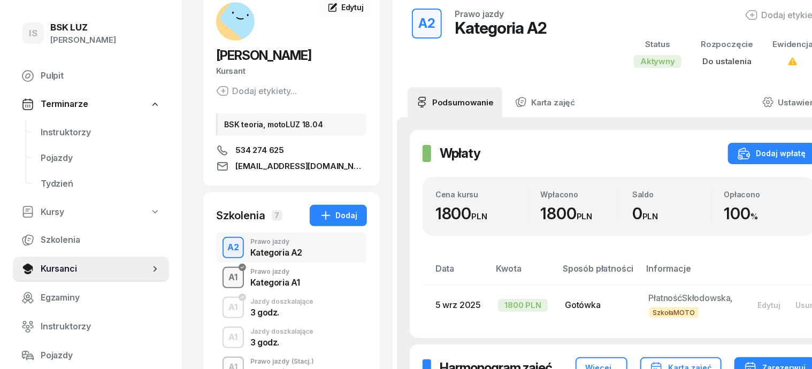
click at [225, 277] on div "A1" at bounding box center [234, 278] width 18 height 18
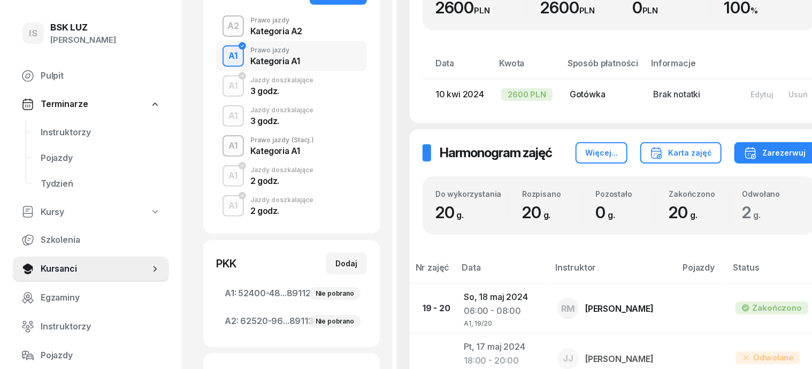
scroll to position [267, 0]
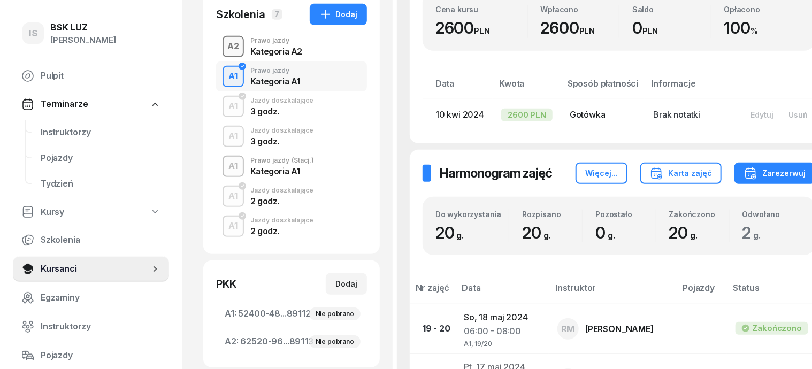
click at [223, 47] on div "A2" at bounding box center [233, 46] width 20 height 18
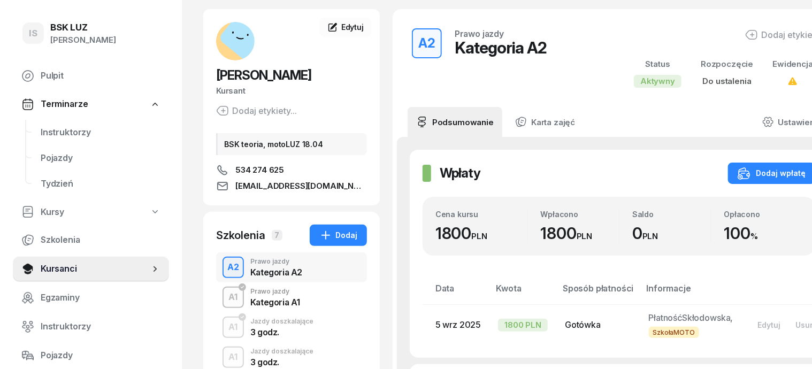
scroll to position [67, 0]
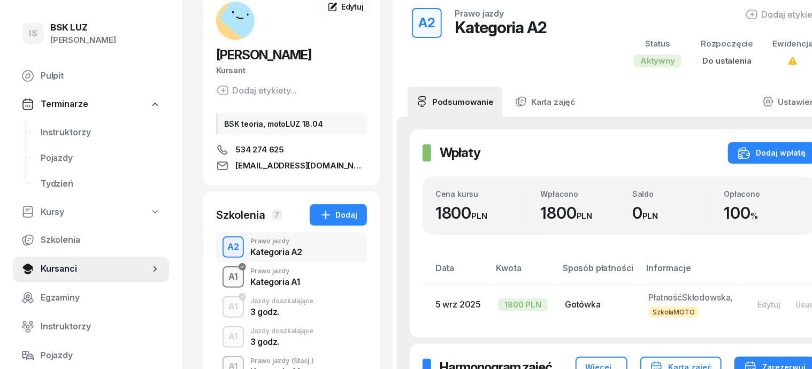
click at [225, 275] on div "A1" at bounding box center [234, 277] width 18 height 18
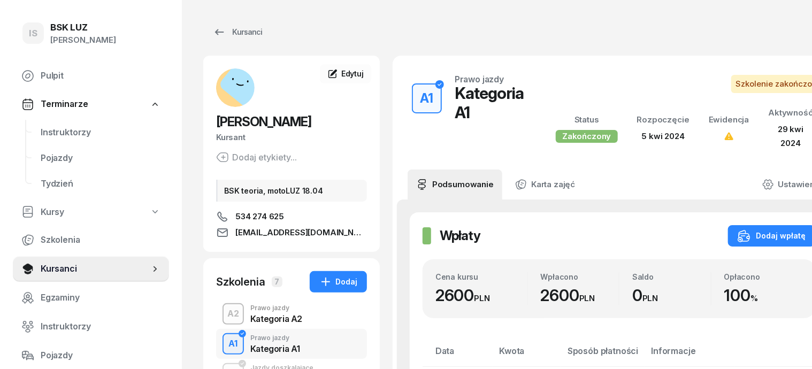
scroll to position [66, 0]
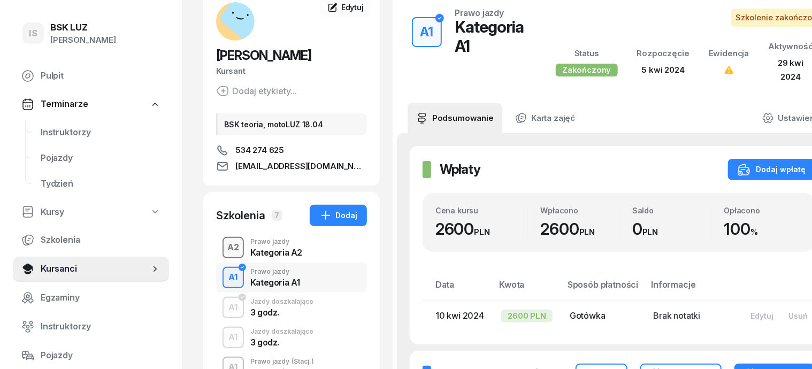
click at [223, 248] on div "A2" at bounding box center [233, 248] width 20 height 18
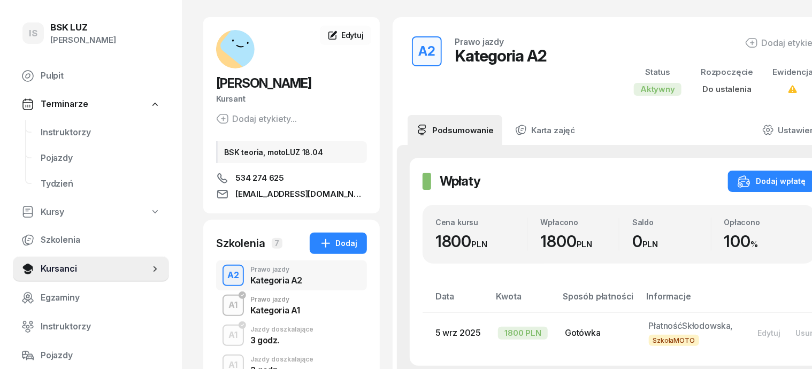
scroll to position [67, 0]
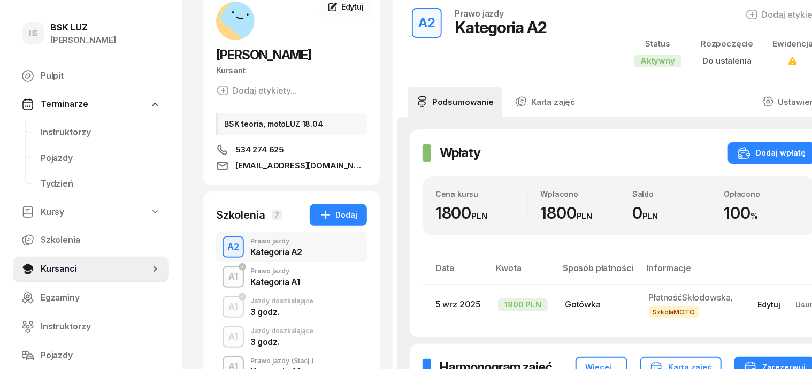
click at [758, 308] on div "Edytuj" at bounding box center [769, 304] width 23 height 9
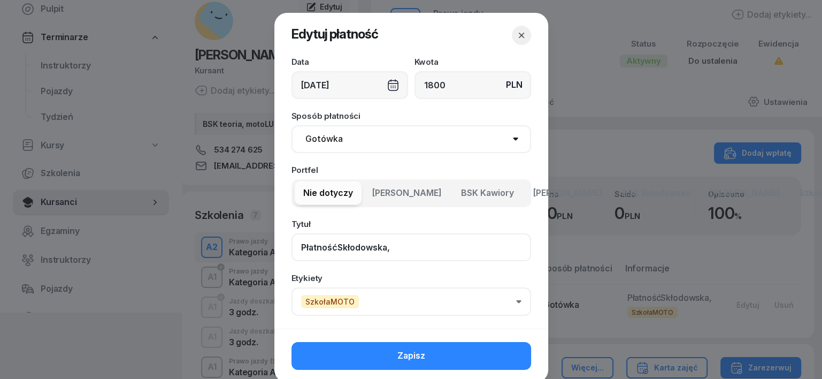
click at [385, 247] on input "PłatnośćSkłodowska," at bounding box center [412, 247] width 240 height 28
type input "P"
drag, startPoint x: 319, startPoint y: 246, endPoint x: 313, endPoint y: 245, distance: 6.0
click at [314, 246] on input "A2 poA1" at bounding box center [412, 247] width 240 height 28
click at [344, 250] on input "A2 po A1" at bounding box center [412, 247] width 240 height 28
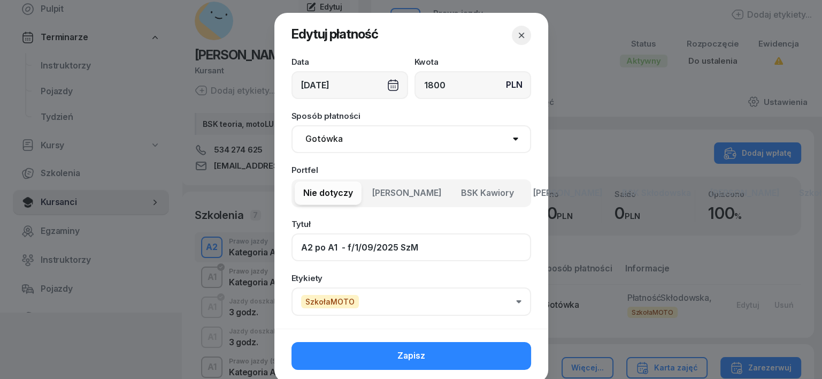
type input "A2 po A1 - f/1/09/2025 SzM"
click at [516, 298] on button "SzkołaMOTO" at bounding box center [412, 301] width 240 height 28
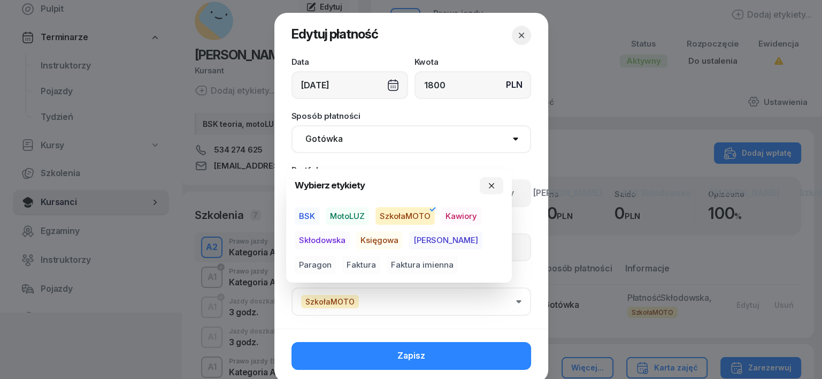
click at [426, 237] on span "[PERSON_NAME]" at bounding box center [445, 240] width 73 height 18
click at [474, 237] on icon "button" at bounding box center [480, 233] width 13 height 13
click at [490, 263] on div "BSK MotoLUZ SzkołaMOTO Kawiory Skłodowska Księgowa [PERSON_NAME] Faktura Faktur…" at bounding box center [399, 240] width 209 height 67
click at [330, 240] on span "Skłodowska" at bounding box center [322, 240] width 55 height 18
click at [342, 264] on span "Faktura" at bounding box center [361, 265] width 38 height 18
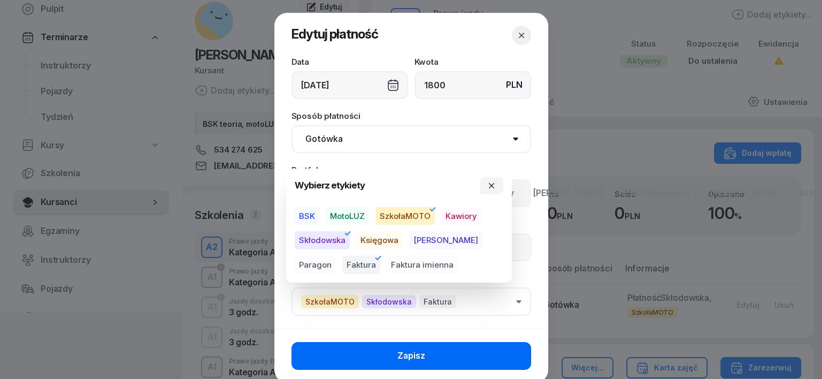
click at [483, 354] on button "Zapisz" at bounding box center [412, 356] width 240 height 28
